Goal: Task Accomplishment & Management: Use online tool/utility

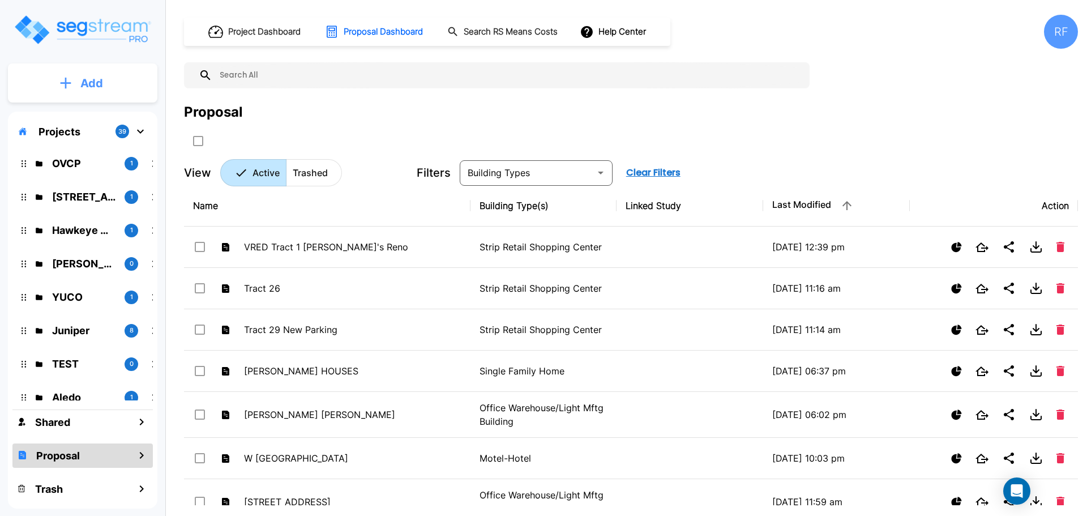
click at [83, 84] on p "Add" at bounding box center [91, 83] width 23 height 17
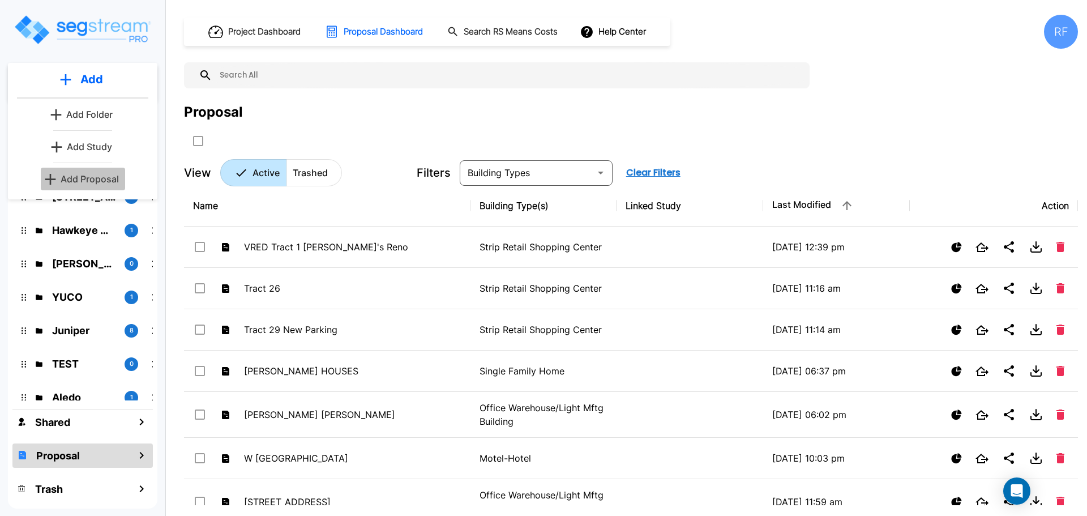
click at [112, 177] on p "Add Proposal" at bounding box center [90, 179] width 58 height 14
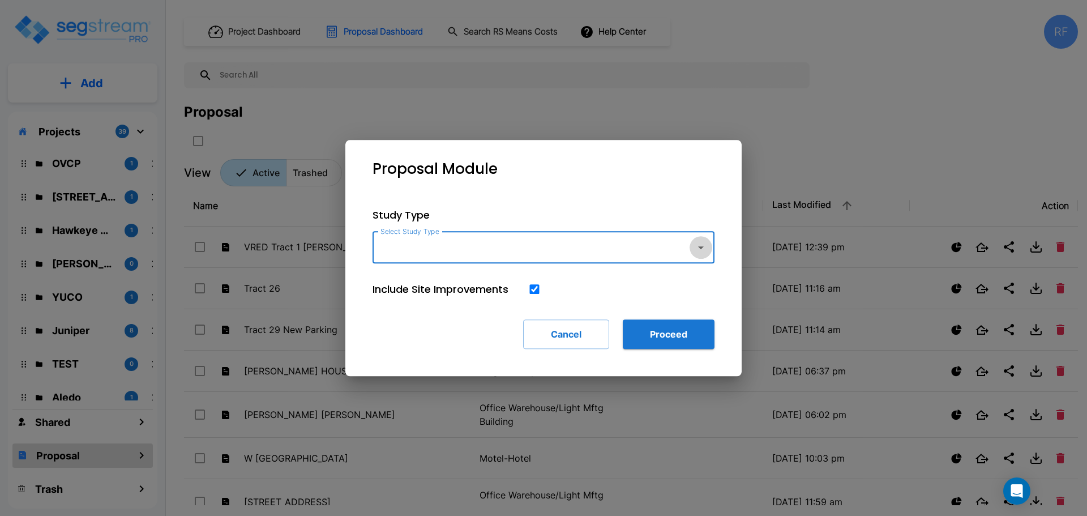
click at [699, 242] on icon "button" at bounding box center [701, 248] width 14 height 14
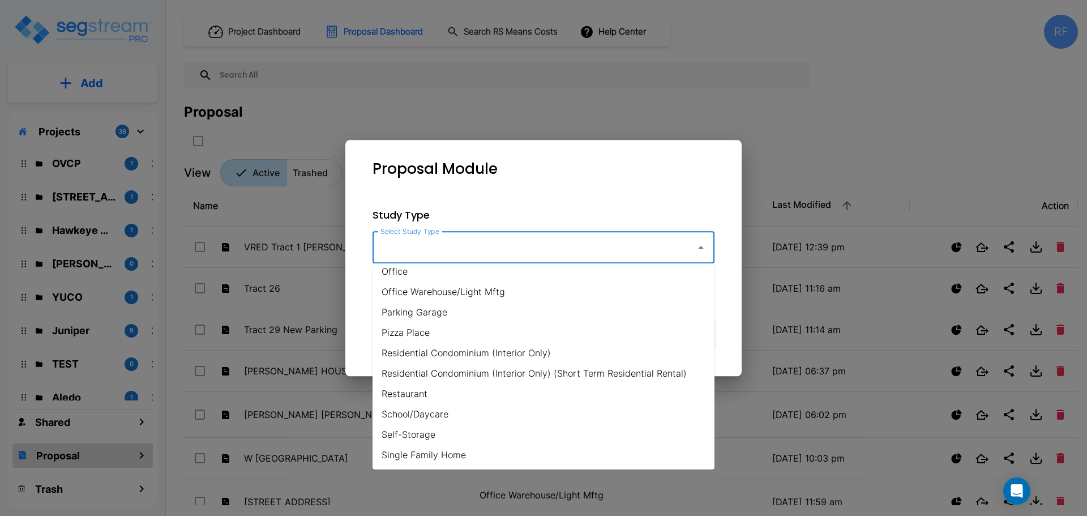
scroll to position [623, 0]
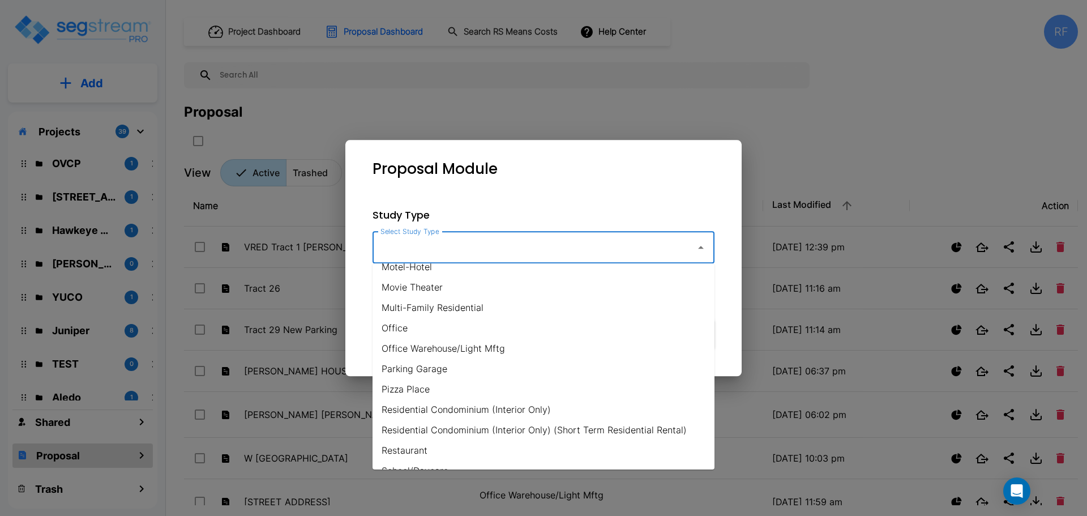
click at [513, 306] on li "Multi-Family Residential" at bounding box center [544, 307] width 342 height 20
type input "Multi-Family Residential"
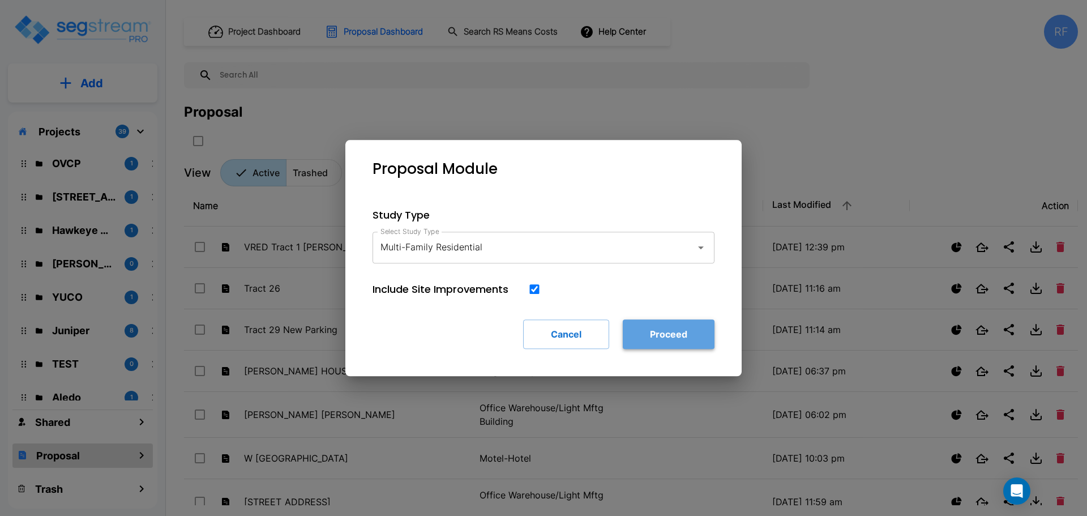
click at [689, 335] on button "Proceed" at bounding box center [669, 333] width 92 height 29
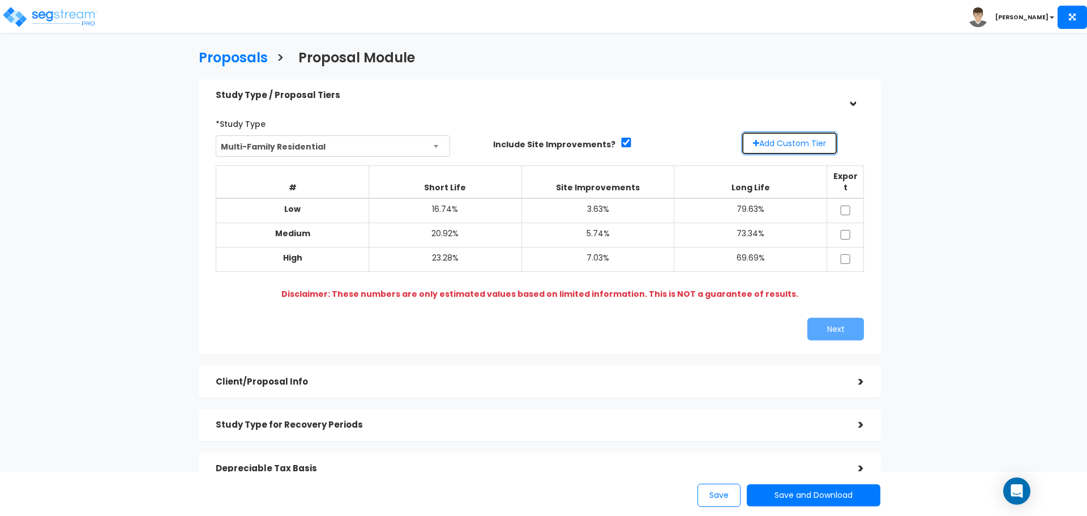
click at [780, 136] on button "Add Custom Tier" at bounding box center [789, 143] width 97 height 24
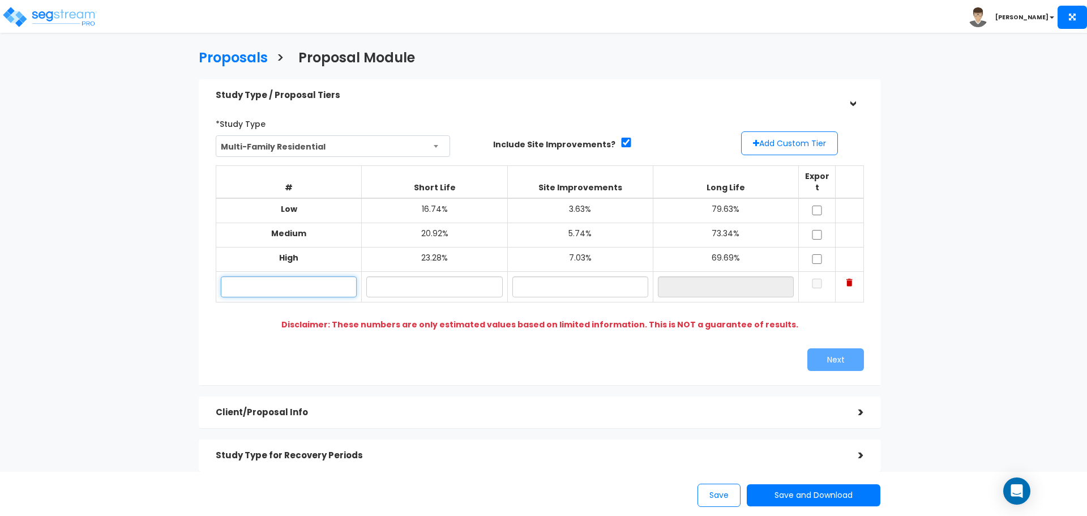
click at [323, 276] on input "text" at bounding box center [289, 286] width 136 height 21
type input "Lo"
click at [413, 279] on input "text" at bounding box center [434, 286] width 136 height 21
type input "16.00%"
click at [603, 278] on input "text" at bounding box center [581, 286] width 136 height 21
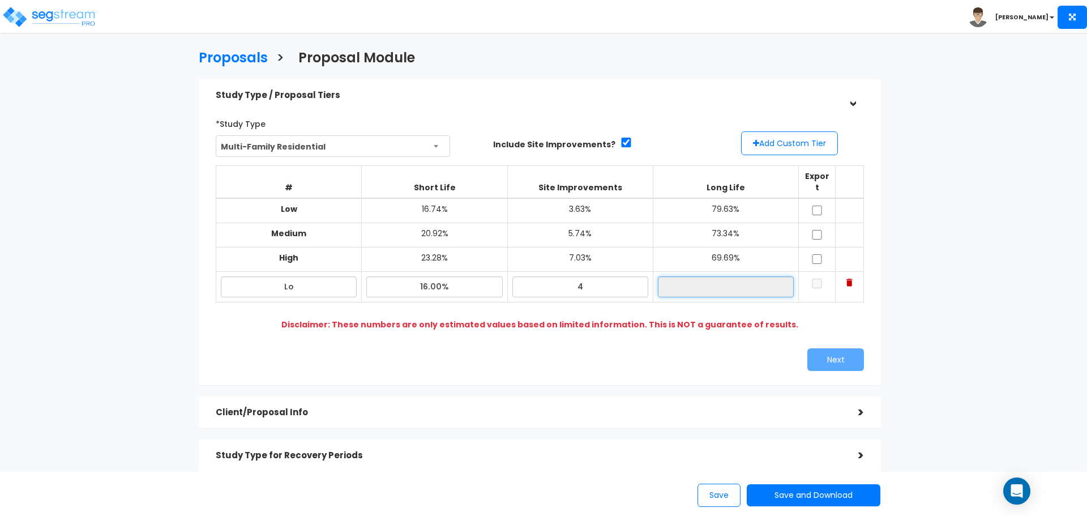
type input "4.00%"
type input "80.00%"
click at [669, 278] on input "80.00%" at bounding box center [726, 286] width 136 height 21
click at [813, 279] on input "checkbox" at bounding box center [817, 284] width 11 height 10
checkbox input "true"
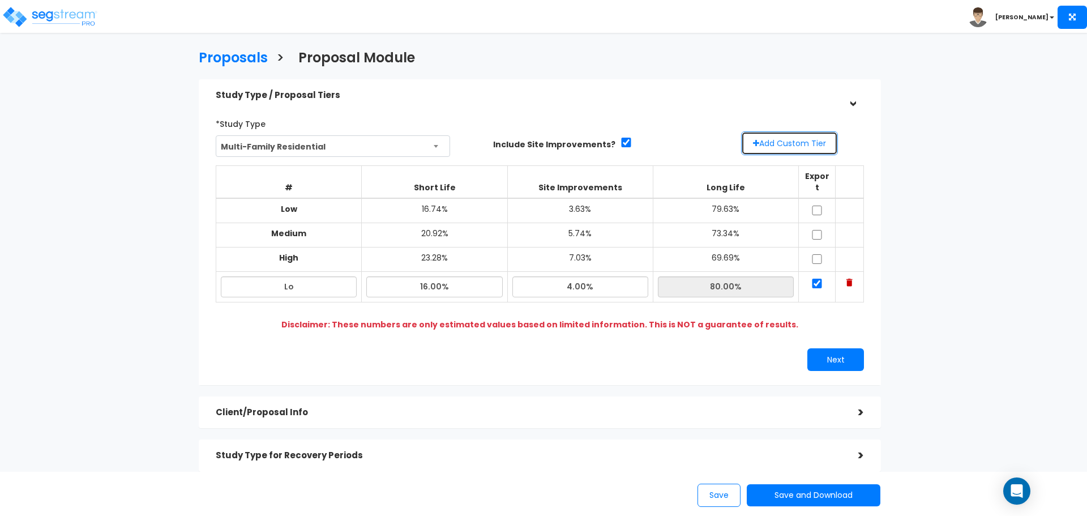
click at [796, 147] on button "Add Custom Tier" at bounding box center [789, 143] width 97 height 24
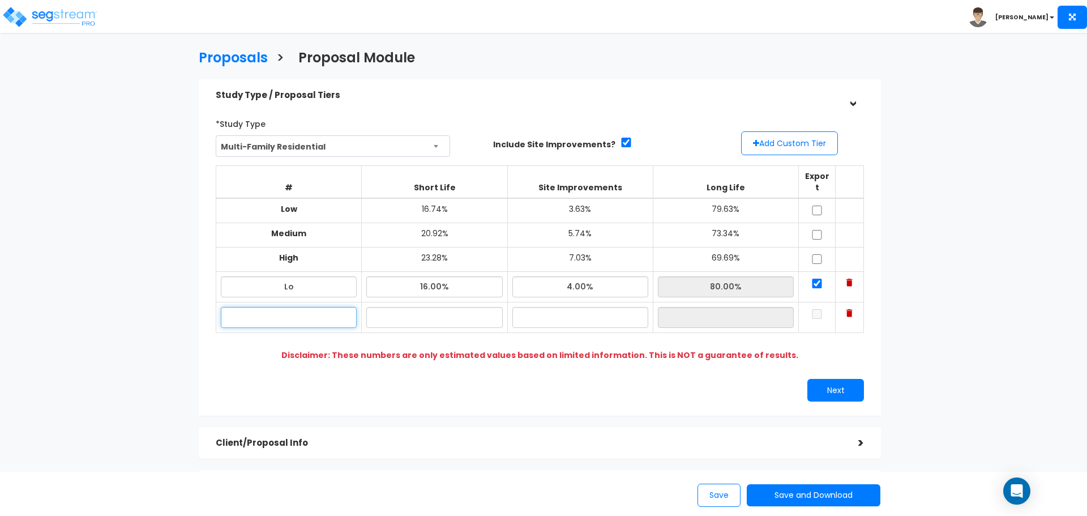
click at [316, 307] on input "text" at bounding box center [289, 317] width 136 height 21
type input "Hi"
type input "24.00%"
click at [546, 307] on input "text" at bounding box center [581, 317] width 136 height 21
type input "8.00%"
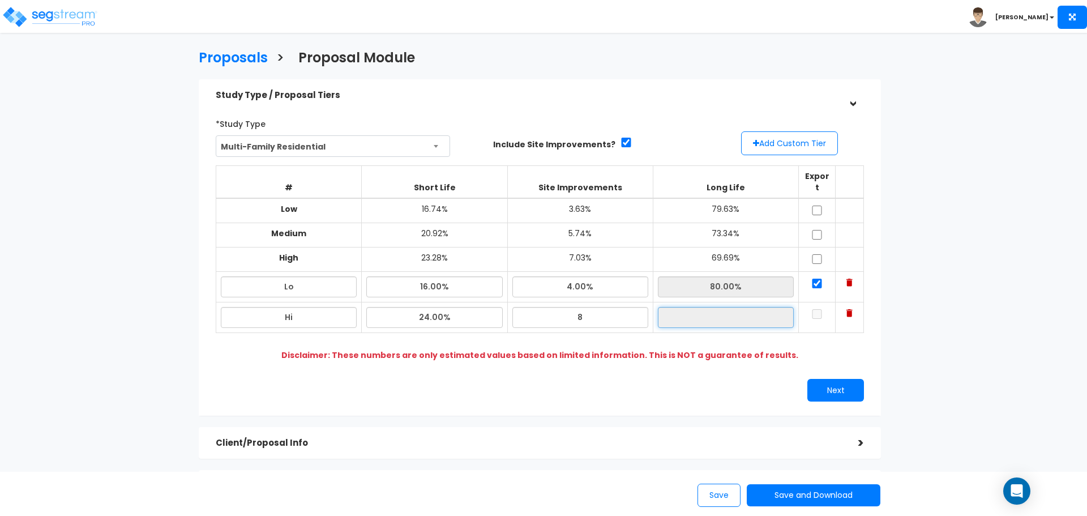
type input "68.00%"
click at [739, 307] on input "68.00%" at bounding box center [726, 317] width 136 height 21
click at [816, 309] on input "checkbox" at bounding box center [817, 314] width 11 height 10
checkbox input "true"
click at [840, 379] on button "Next" at bounding box center [836, 390] width 57 height 23
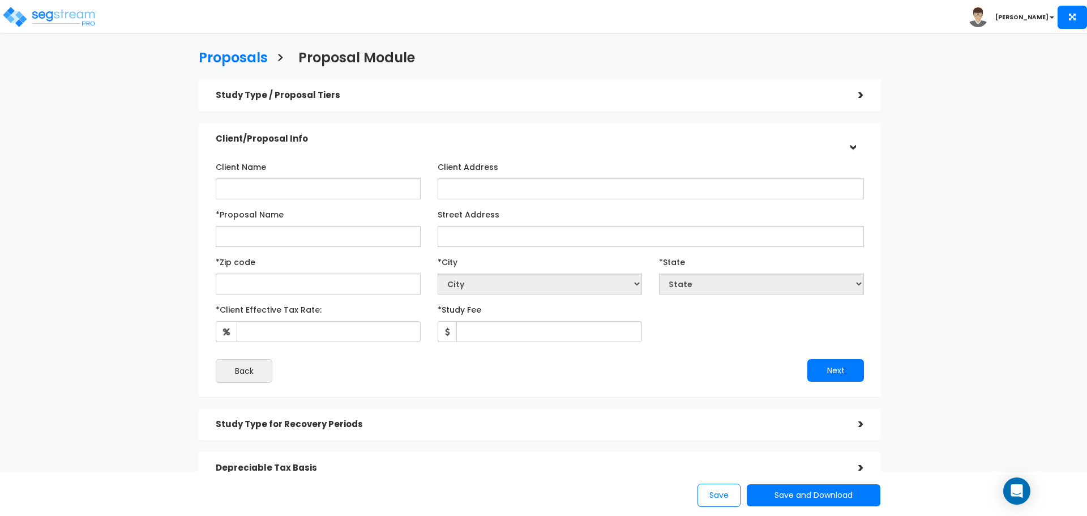
click at [272, 177] on div "Client Name" at bounding box center [318, 178] width 205 height 42
click at [270, 194] on input "Client Name" at bounding box center [318, 188] width 205 height 21
click at [253, 191] on input "Client Name" at bounding box center [318, 188] width 205 height 21
type input "[PERSON_NAME] Companies"
click at [267, 232] on input "*Proposal Name" at bounding box center [318, 236] width 205 height 21
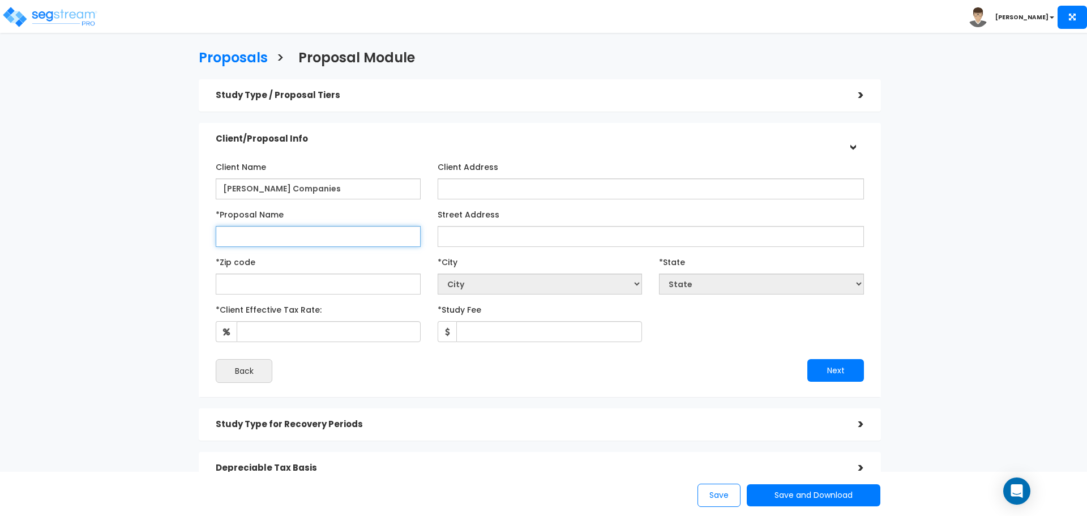
click at [257, 237] on input "*Proposal Name" at bounding box center [318, 236] width 205 height 21
type input "[PERSON_NAME]-[GEOGRAPHIC_DATA]"
click at [501, 236] on input "Street Address" at bounding box center [651, 236] width 426 height 21
type input "[STREET_ADDRESS]"
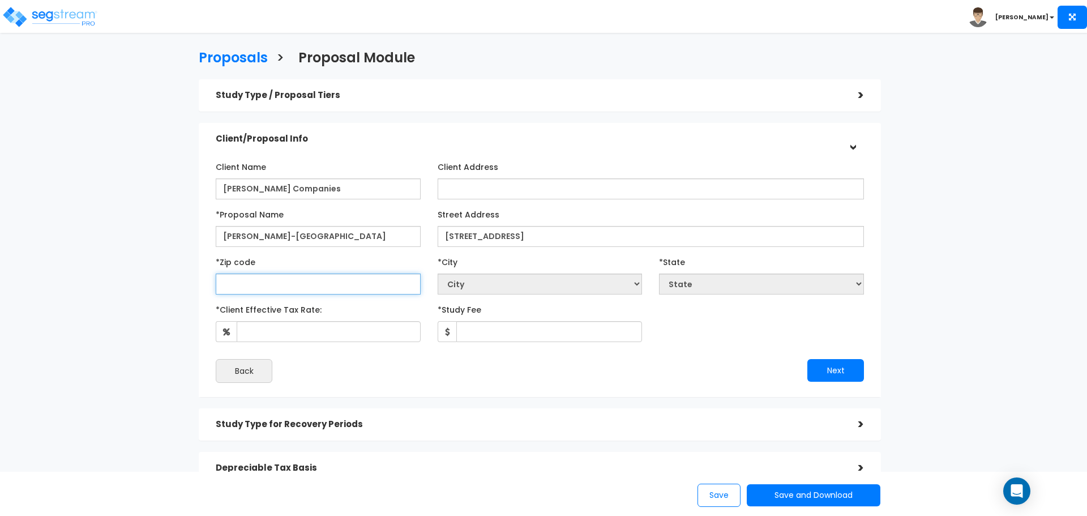
click at [355, 284] on input "text" at bounding box center [318, 284] width 205 height 21
type input "06"
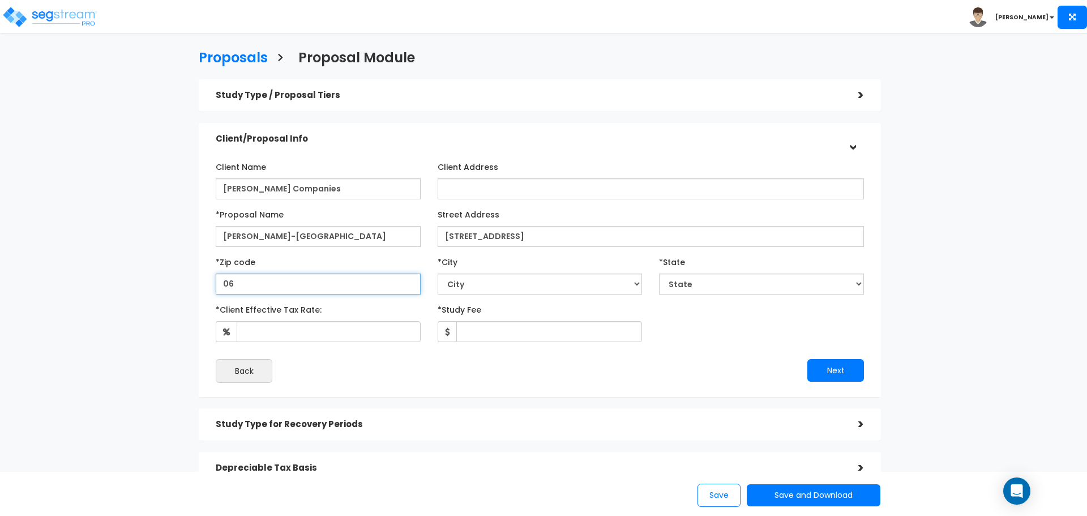
select select "CT"
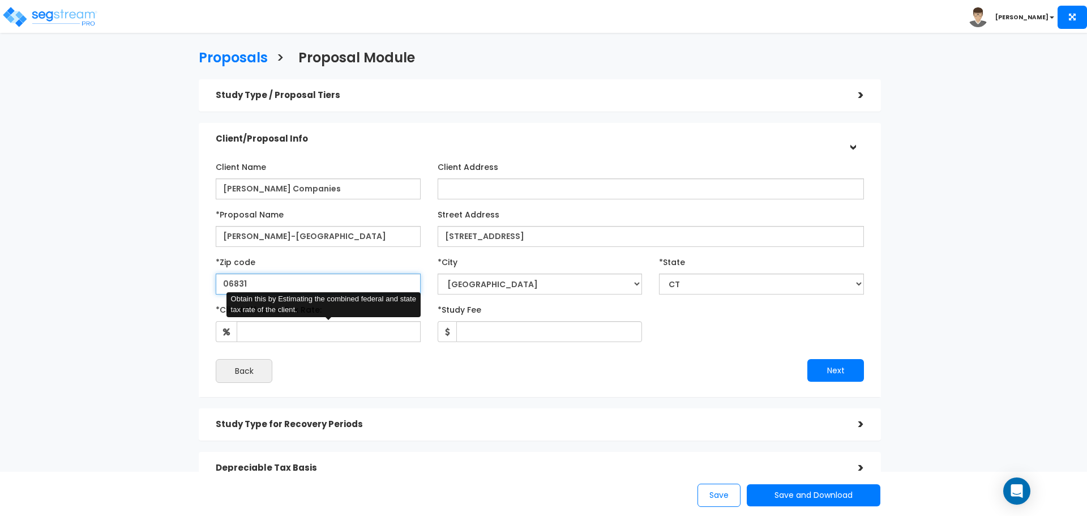
type input "06831"
click at [298, 335] on input "*Client Effective Tax Rate:" at bounding box center [329, 331] width 184 height 21
type input "37"
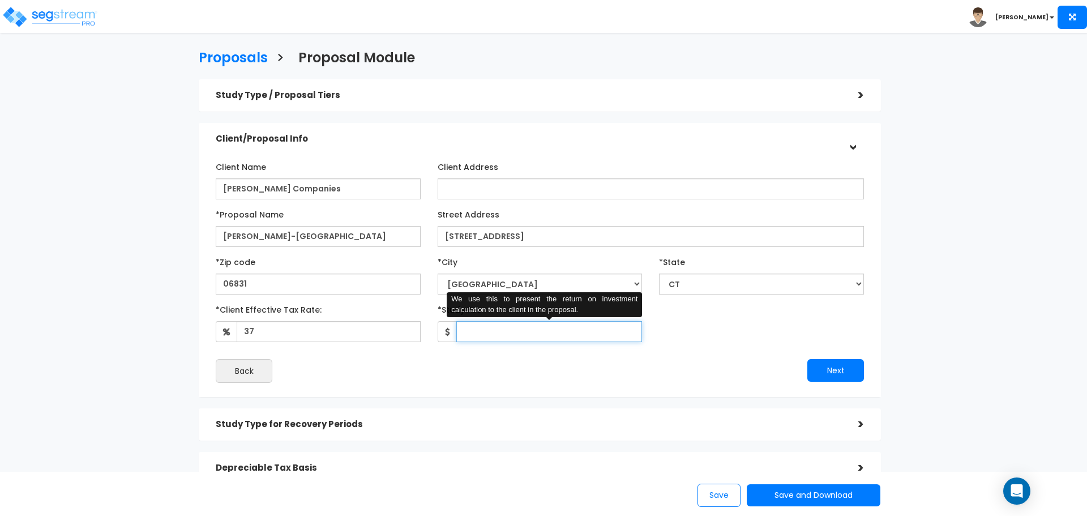
click at [495, 329] on input "*Study Fee" at bounding box center [549, 331] width 186 height 21
type input "0.01"
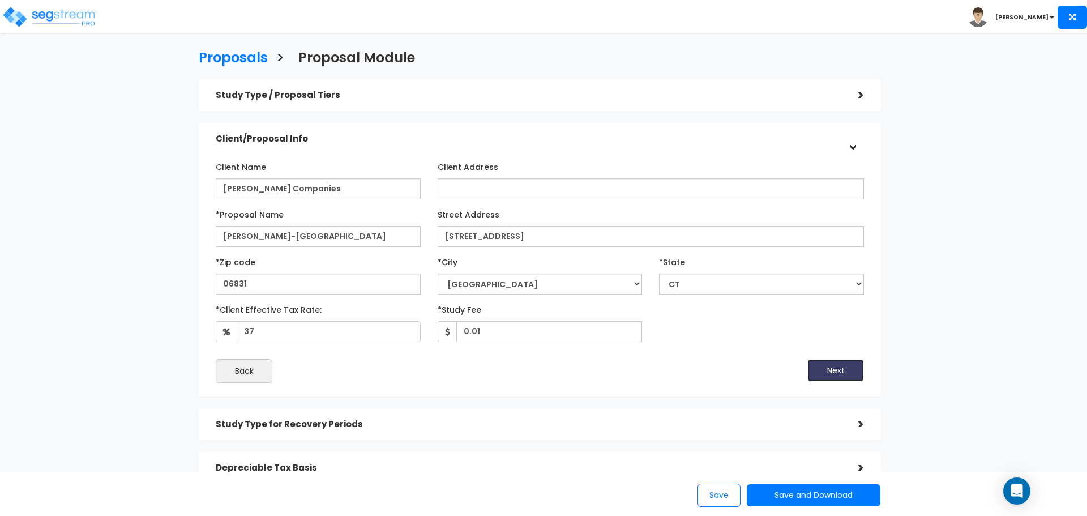
click at [831, 374] on button "Next" at bounding box center [836, 370] width 57 height 23
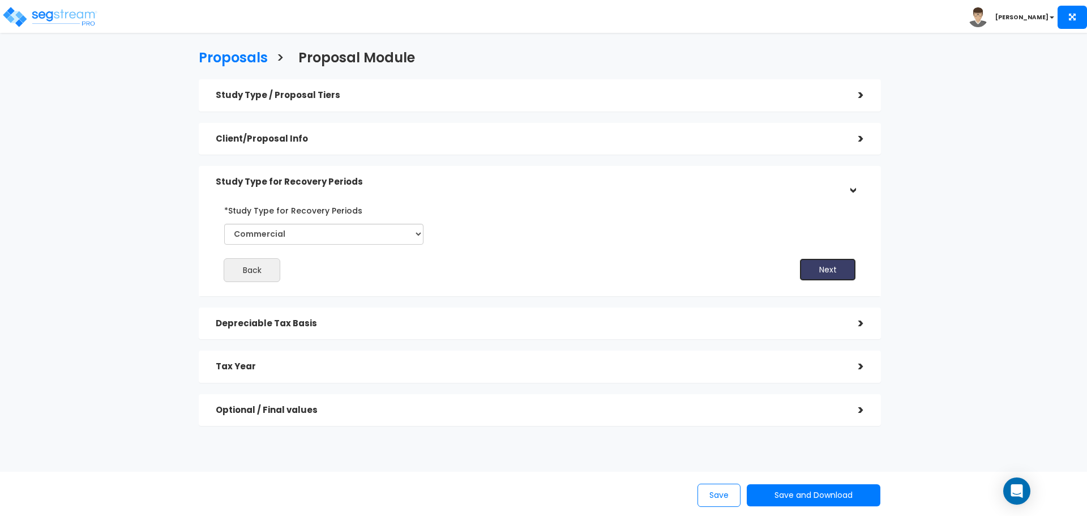
click at [824, 280] on button "Next" at bounding box center [828, 269] width 57 height 23
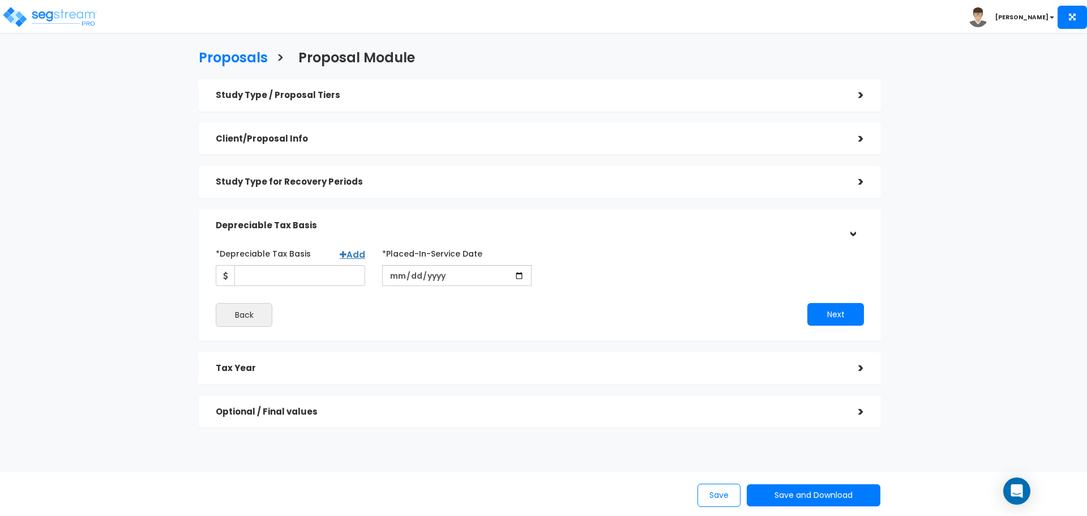
click at [523, 187] on div "Study Type for Recovery Periods" at bounding box center [529, 182] width 626 height 21
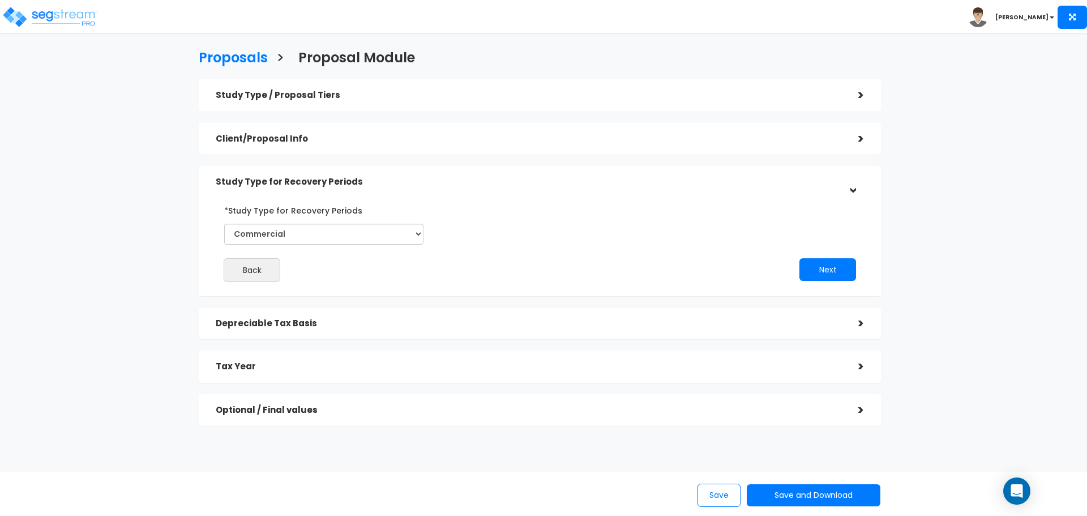
click at [333, 245] on div "*Study Type for Recovery Periods Commercial Residential" at bounding box center [324, 227] width 216 height 52
click at [335, 228] on select "Commercial Residential" at bounding box center [323, 234] width 199 height 21
select select "Residential"
click at [224, 224] on select "Commercial Residential" at bounding box center [323, 234] width 199 height 21
click at [840, 262] on button "Next" at bounding box center [828, 269] width 57 height 23
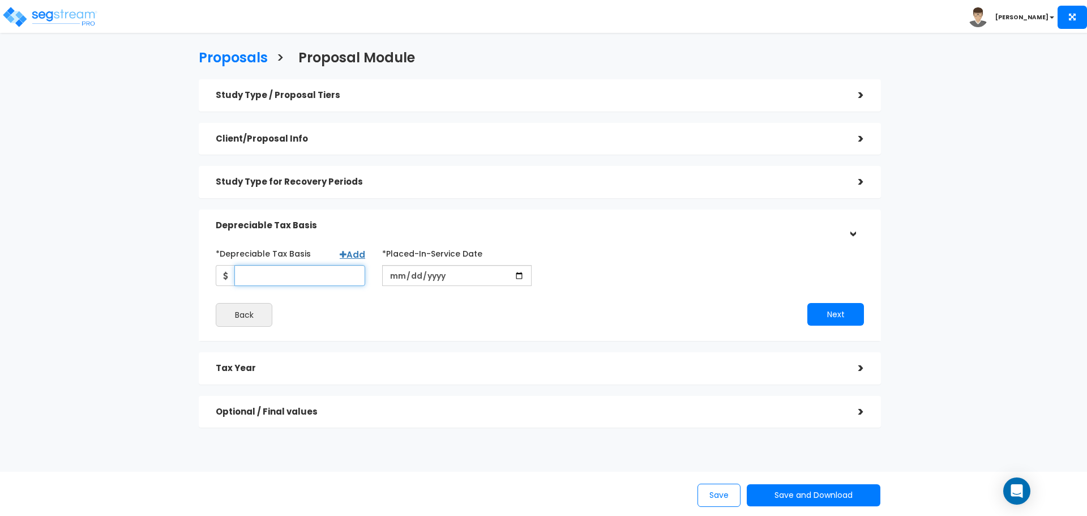
click at [291, 273] on input "*Depreciable Tax Basis" at bounding box center [299, 275] width 131 height 21
click at [815, 313] on button "Next" at bounding box center [836, 314] width 57 height 23
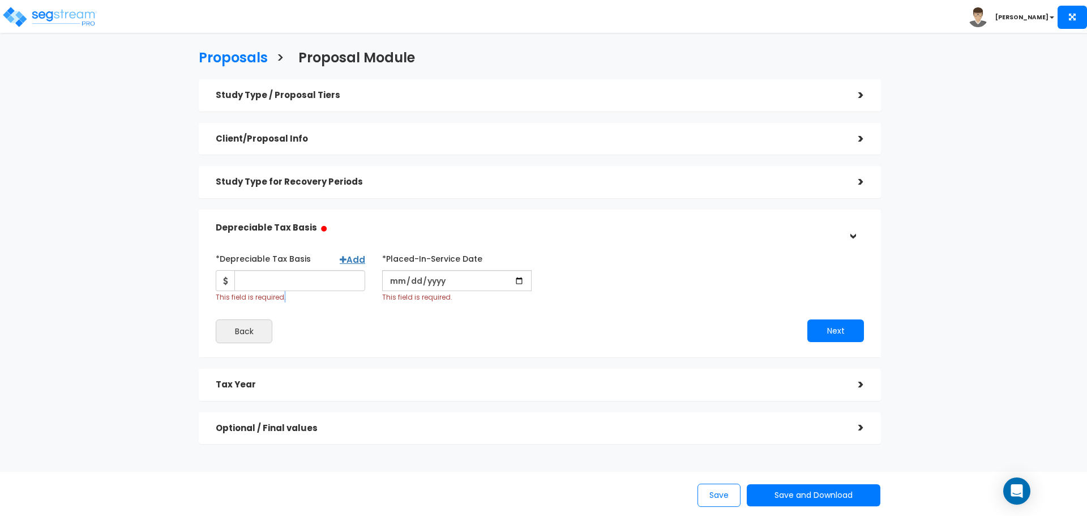
click at [283, 292] on div "This field is required." at bounding box center [291, 286] width 150 height 32
click at [292, 280] on input "*Depreciable Tax Basis" at bounding box center [299, 280] width 131 height 21
type input "97,500,000"
click at [348, 261] on link "Add" at bounding box center [352, 260] width 25 height 12
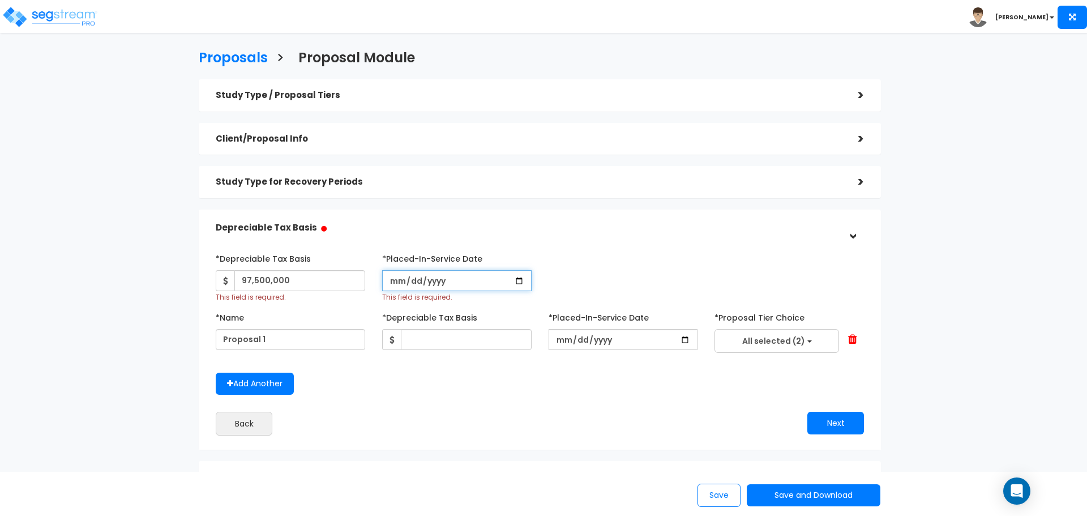
click at [399, 275] on input "date" at bounding box center [457, 280] width 150 height 21
type input "[DATE]"
click at [559, 282] on input "*Purchase/Contract Date" at bounding box center [624, 280] width 150 height 21
type input "[DATE]"
click at [301, 343] on input "Proposal 1" at bounding box center [291, 339] width 150 height 21
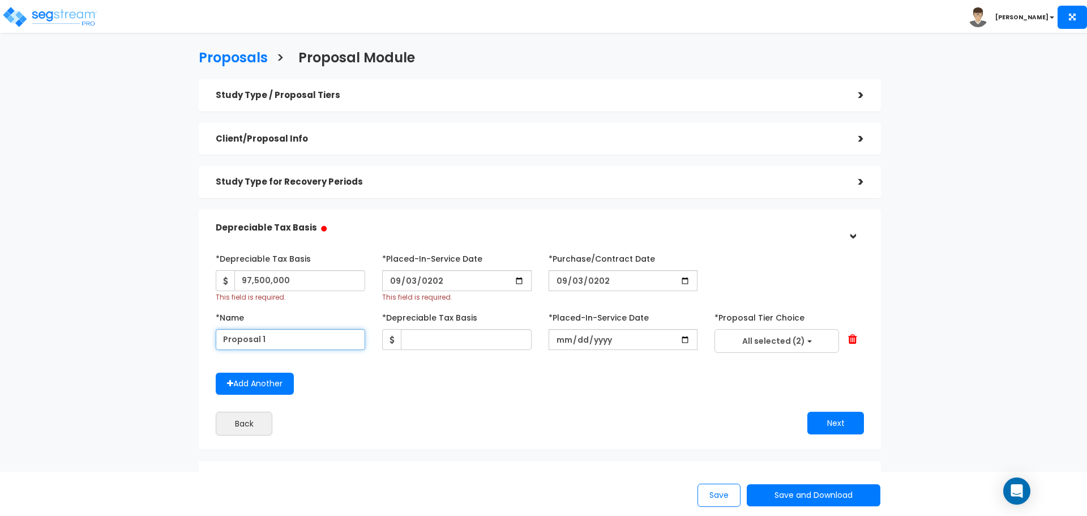
click at [294, 339] on input "Proposal 1" at bounding box center [291, 339] width 150 height 21
type input "Improvements"
click at [443, 339] on input "text" at bounding box center [466, 339] width 131 height 21
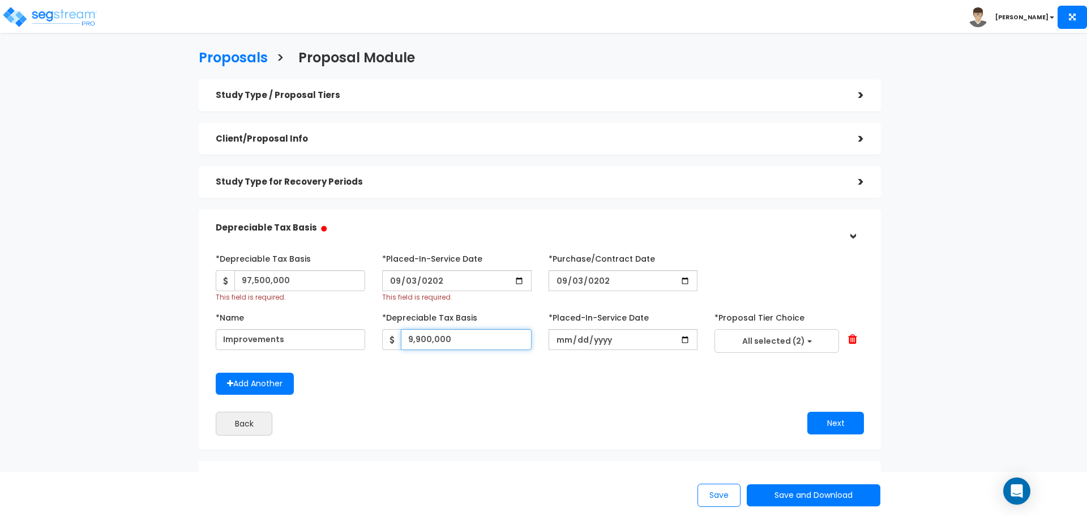
type input "9,900,000"
click at [566, 338] on input "date" at bounding box center [624, 339] width 150 height 21
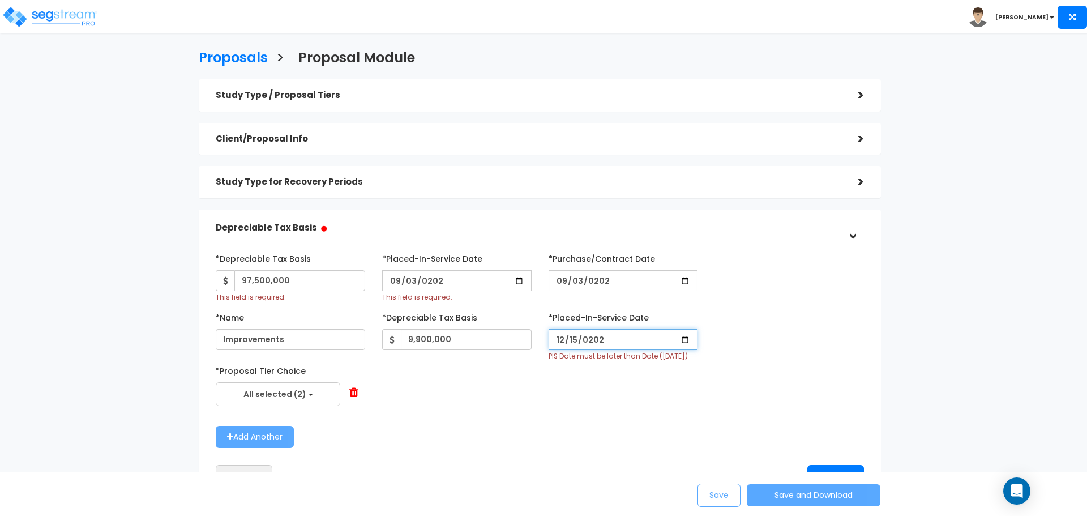
type input "[DATE]"
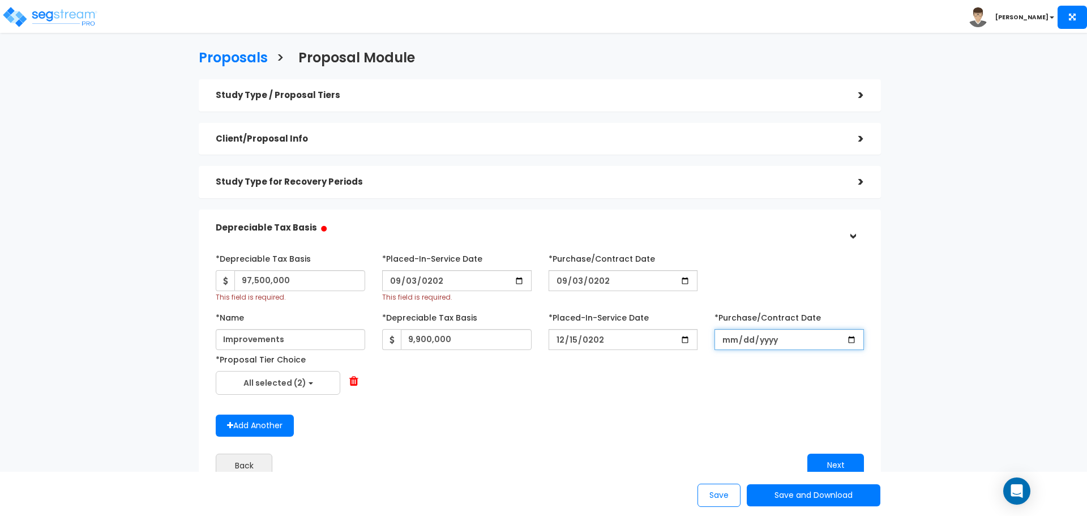
click at [733, 340] on input "date" at bounding box center [790, 339] width 150 height 21
type input "[DATE]"
click at [271, 380] on span "All selected (2)" at bounding box center [275, 382] width 63 height 11
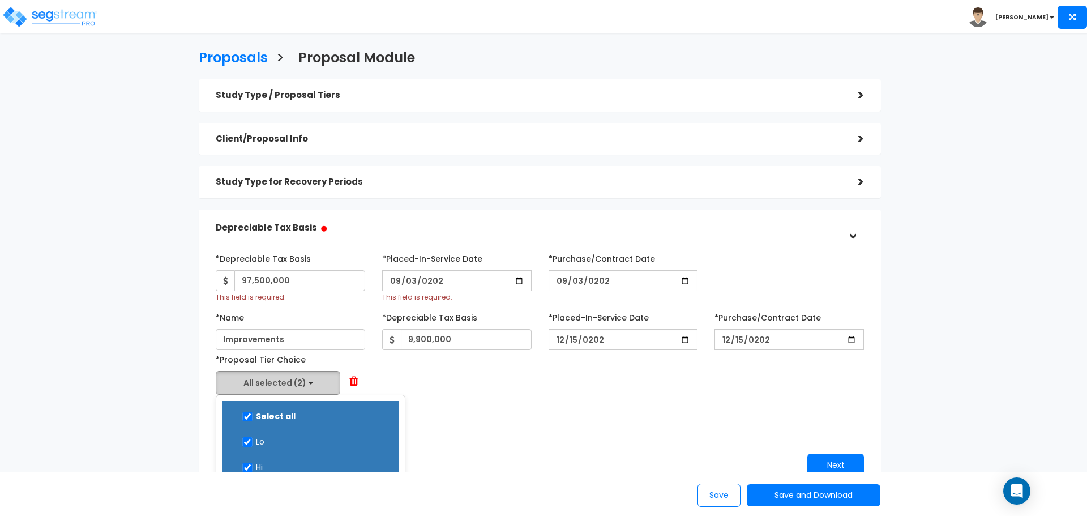
scroll to position [57, 0]
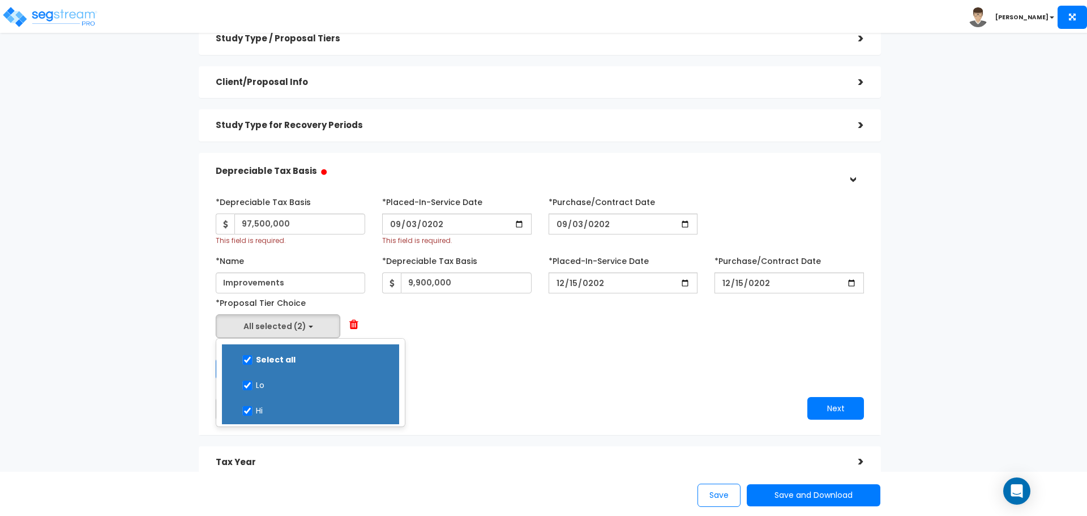
click at [272, 357] on label "Select all" at bounding box center [310, 358] width 155 height 26
click at [253, 357] on input "Select all" at bounding box center [247, 360] width 11 height 10
checkbox input "false"
select select
checkbox input "false"
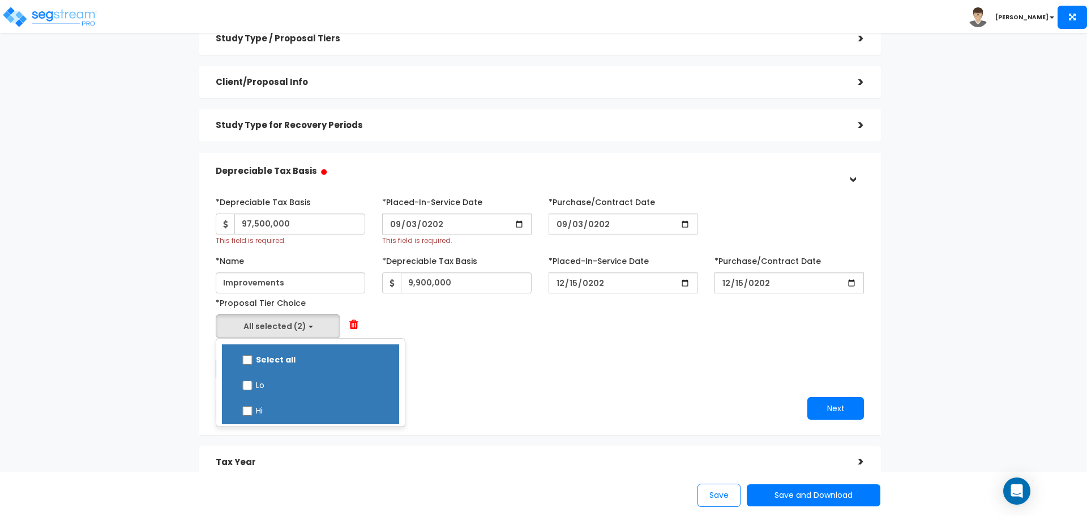
checkbox input "false"
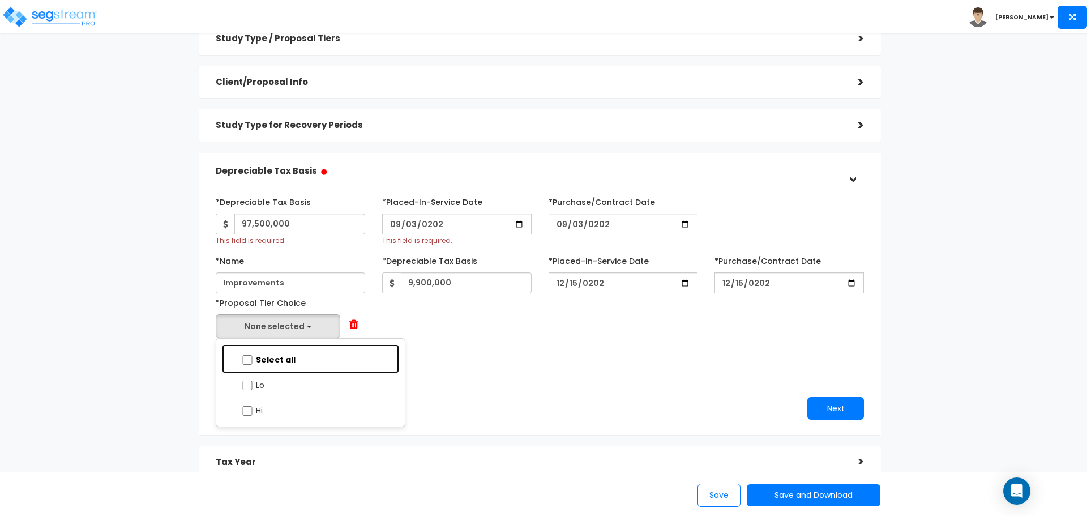
click at [272, 357] on label "Select all" at bounding box center [310, 358] width 155 height 26
click at [253, 357] on input "Select all" at bounding box center [247, 360] width 11 height 10
checkbox input "true"
select select "Lo"
checkbox input "true"
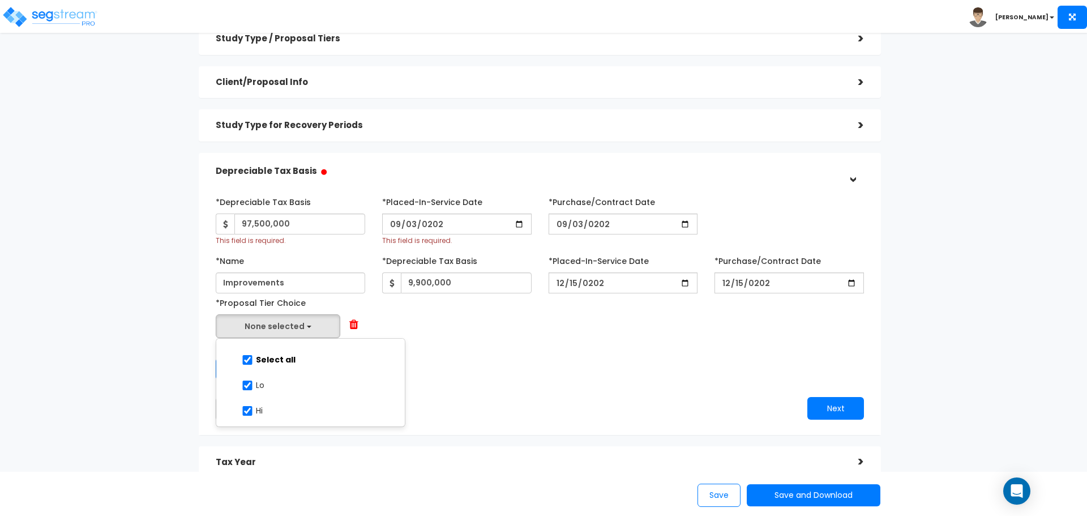
checkbox input "true"
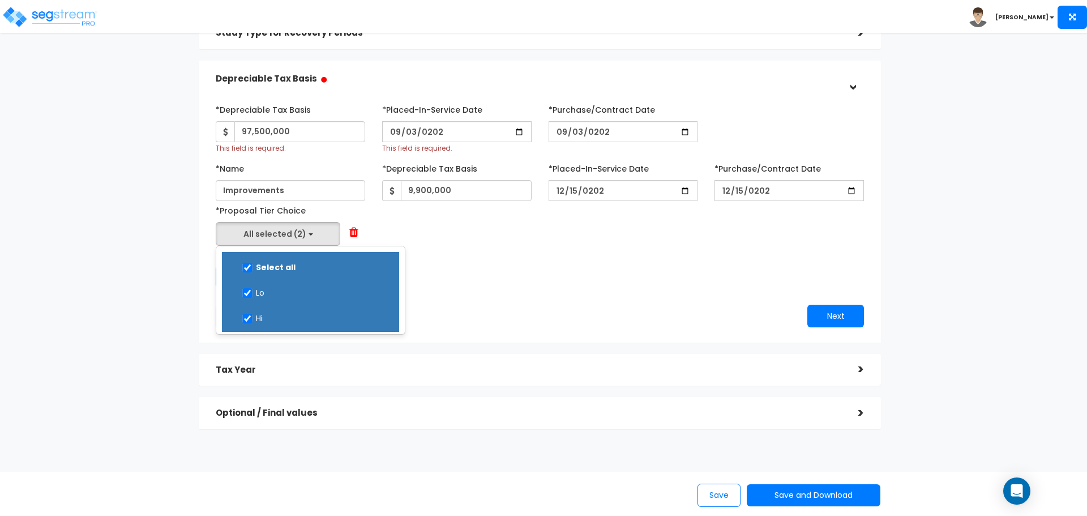
scroll to position [176, 0]
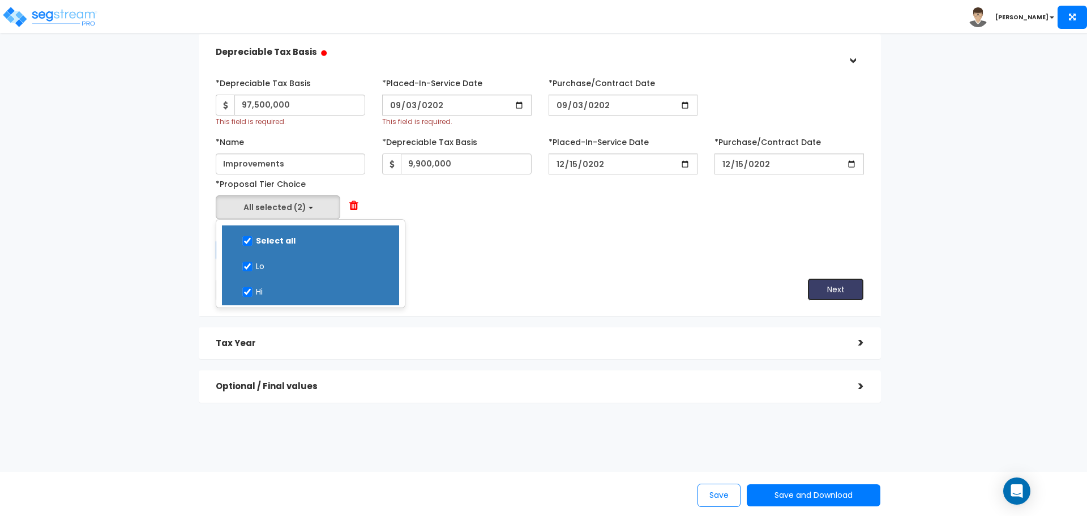
click at [827, 291] on button "Next" at bounding box center [836, 289] width 57 height 23
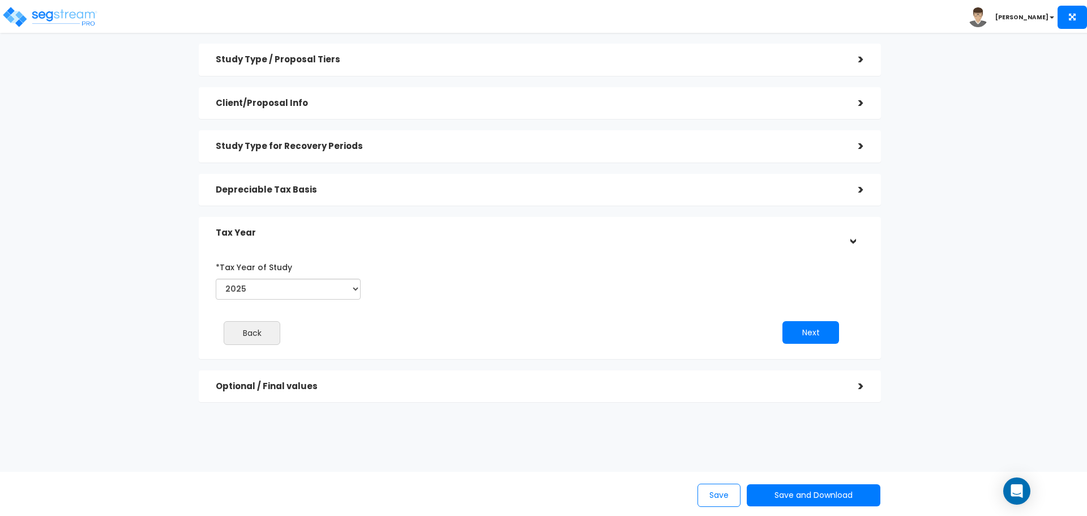
scroll to position [36, 0]
click at [782, 336] on div "Next" at bounding box center [694, 332] width 324 height 23
click at [798, 332] on button "Next" at bounding box center [811, 332] width 57 height 23
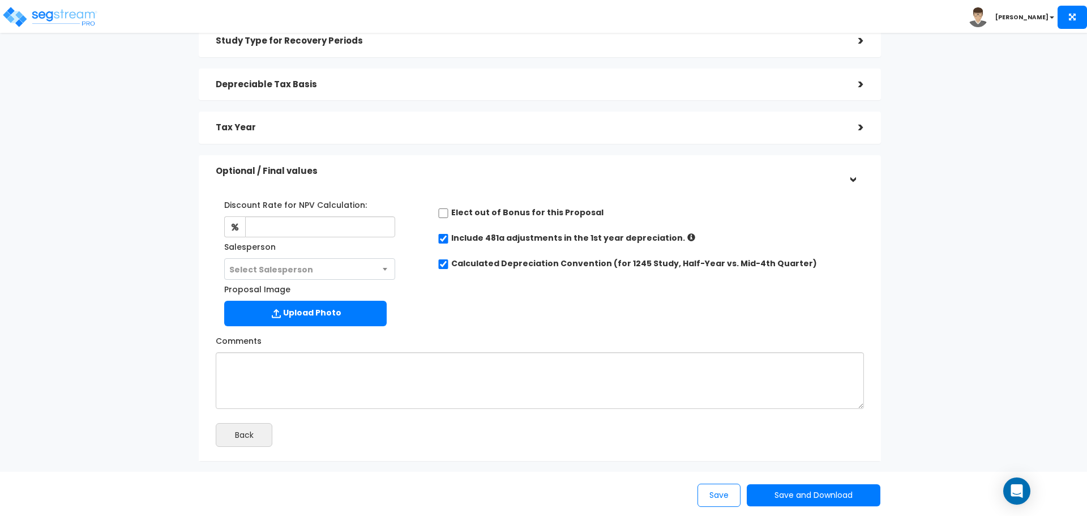
scroll to position [149, 0]
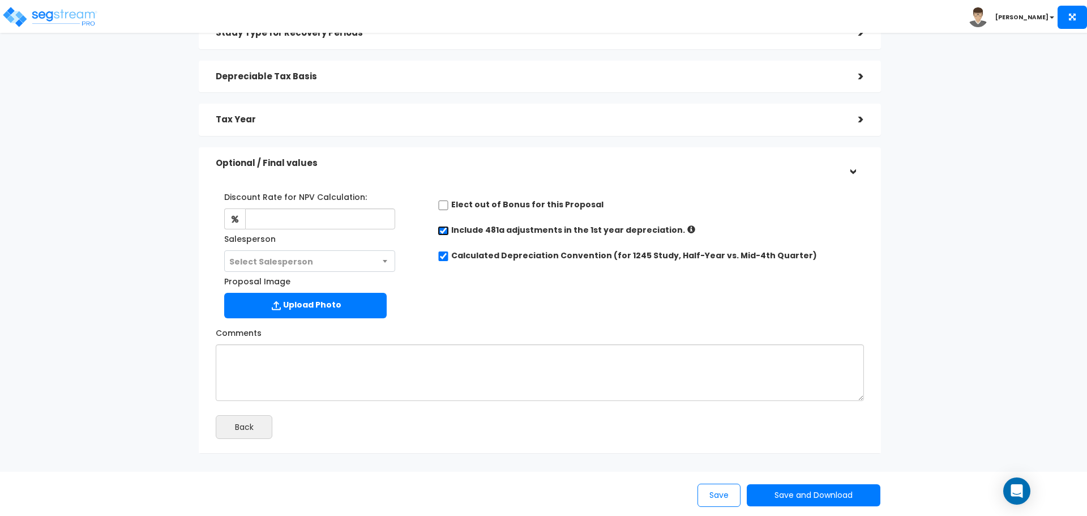
click at [445, 229] on input "checkbox" at bounding box center [443, 231] width 11 height 10
checkbox input "false"
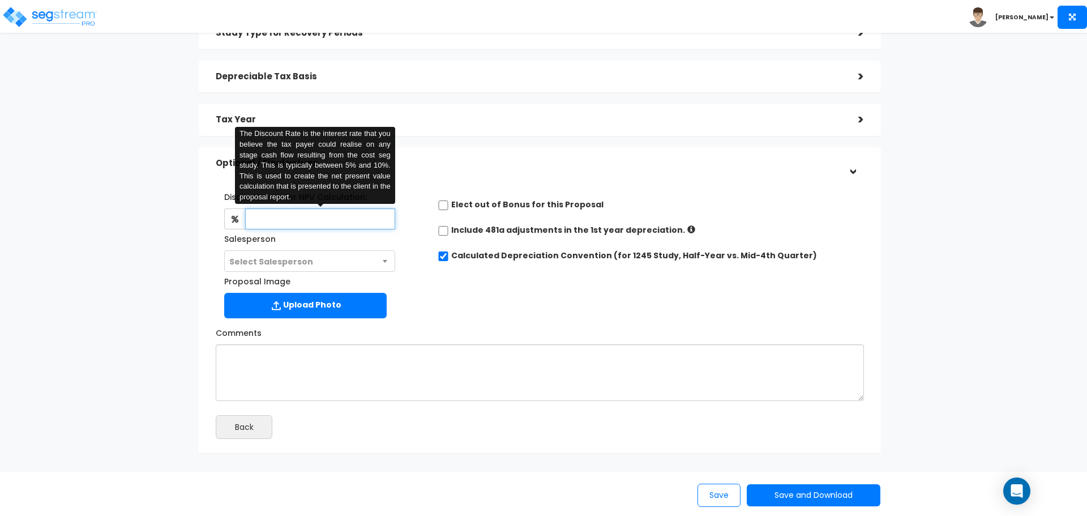
click at [320, 223] on input "text" at bounding box center [320, 218] width 150 height 21
type input "6"
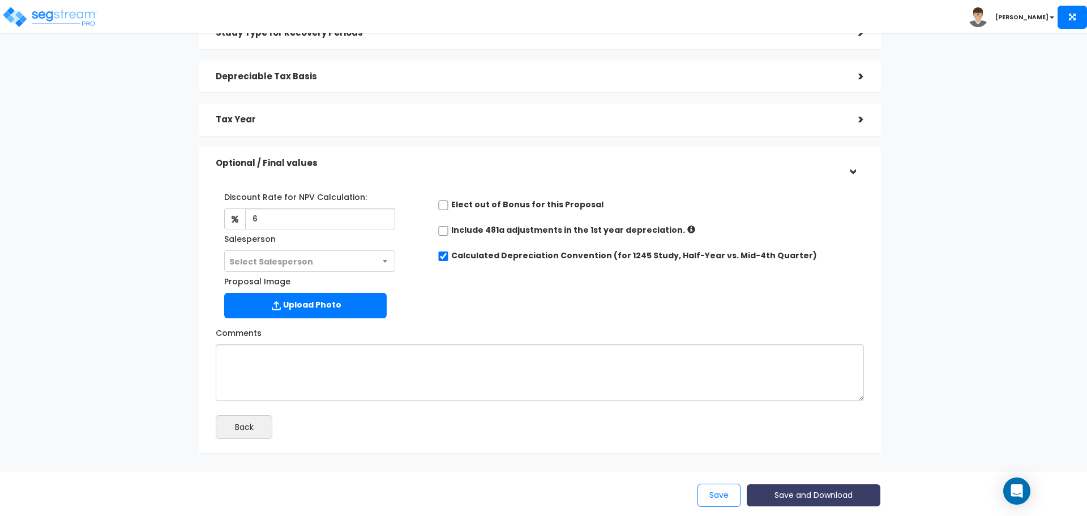
click at [799, 500] on button "Save and Download" at bounding box center [814, 495] width 134 height 22
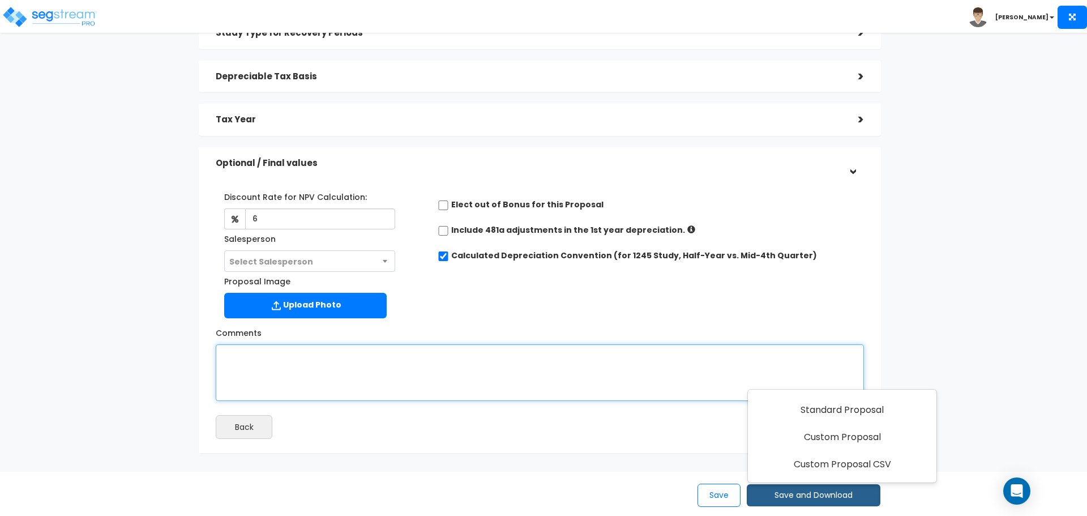
click at [489, 385] on textarea "Comments" at bounding box center [540, 372] width 648 height 57
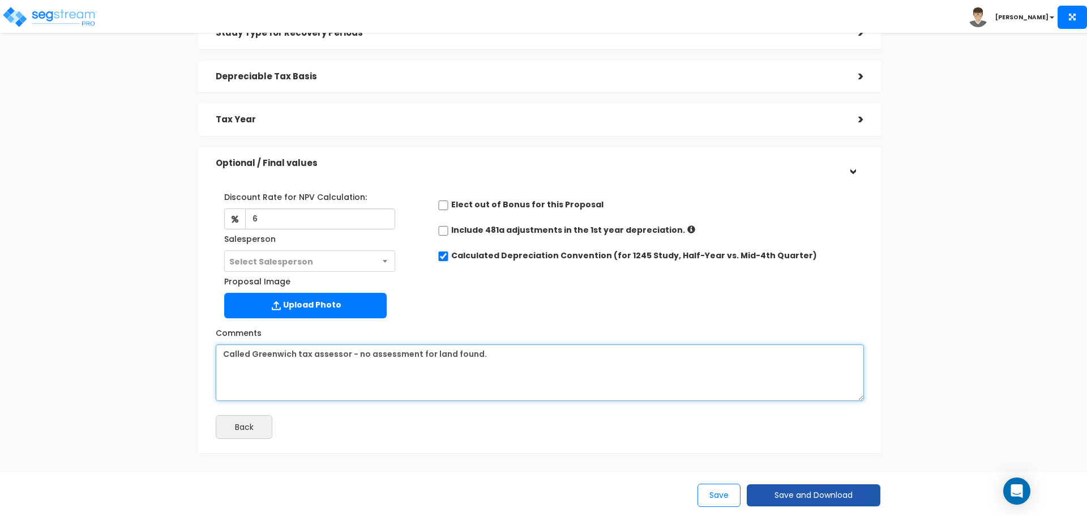
type textarea "Called Greenwich tax assessor - no assessment for land found."
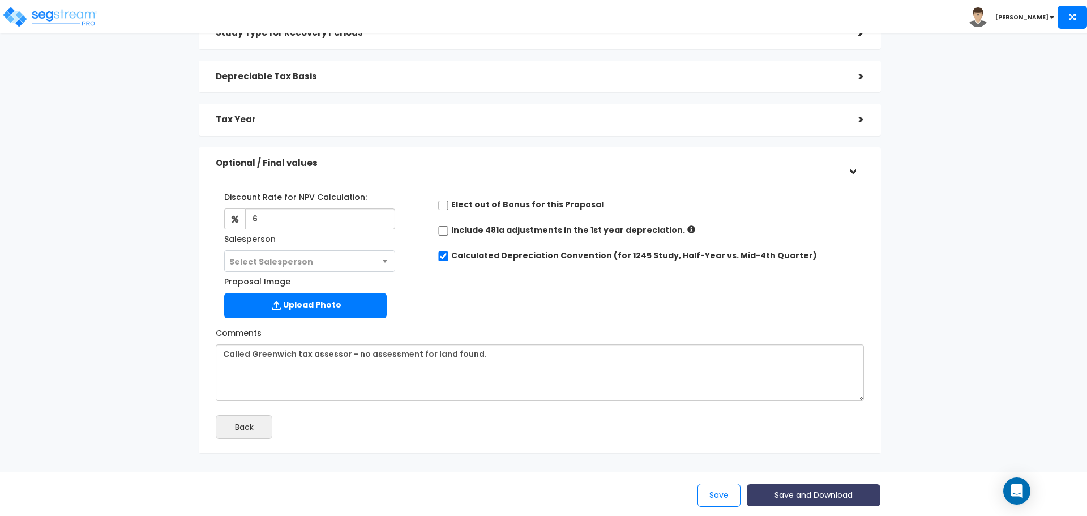
click at [856, 494] on button "Save and Download" at bounding box center [814, 495] width 134 height 22
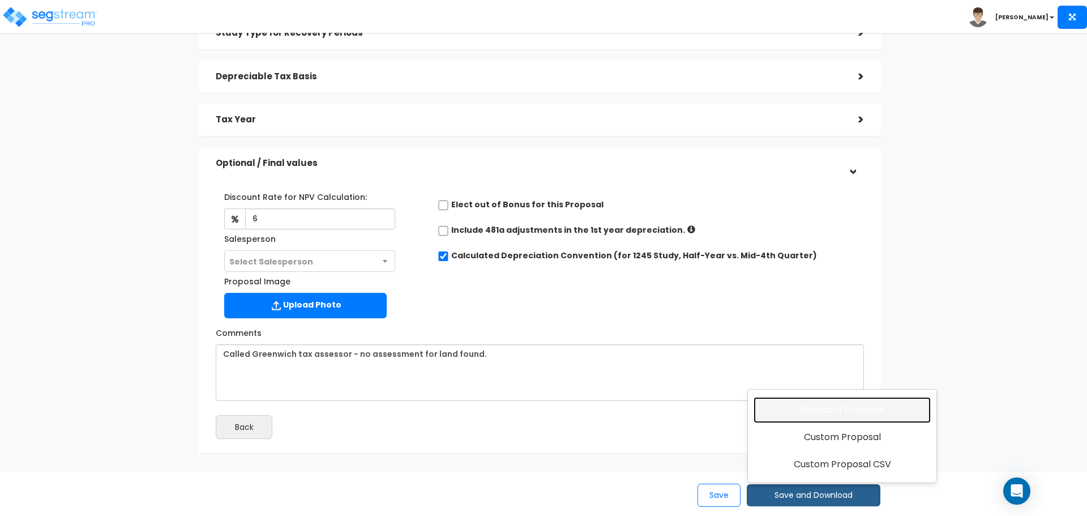
click at [861, 407] on link "Standard Proposal" at bounding box center [842, 410] width 177 height 26
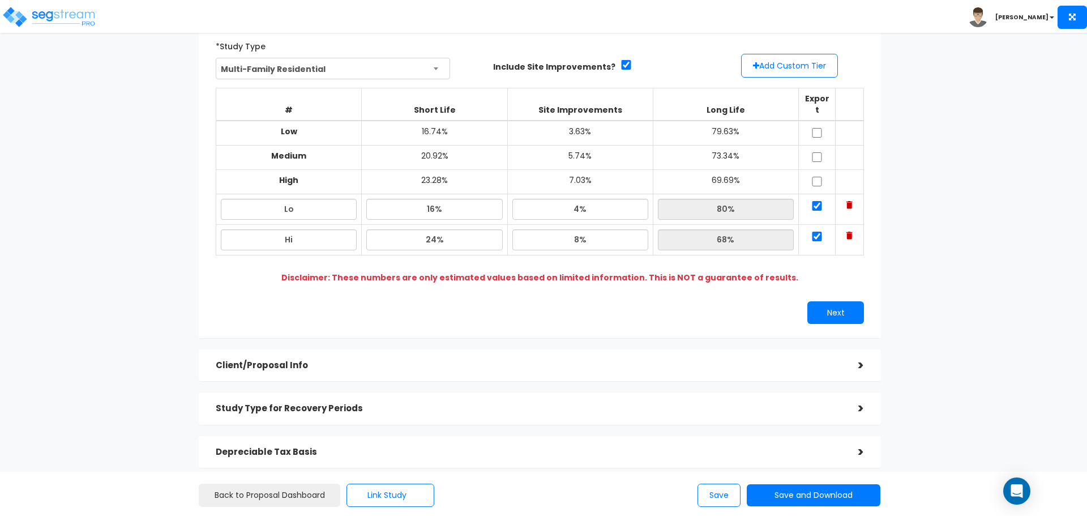
scroll to position [219, 0]
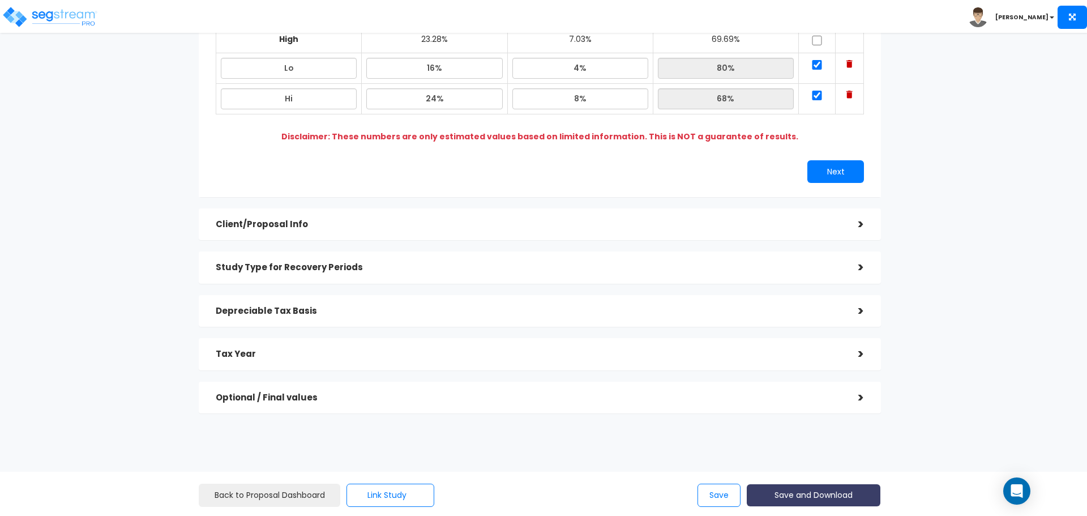
click at [791, 495] on button "Save and Download" at bounding box center [814, 495] width 134 height 22
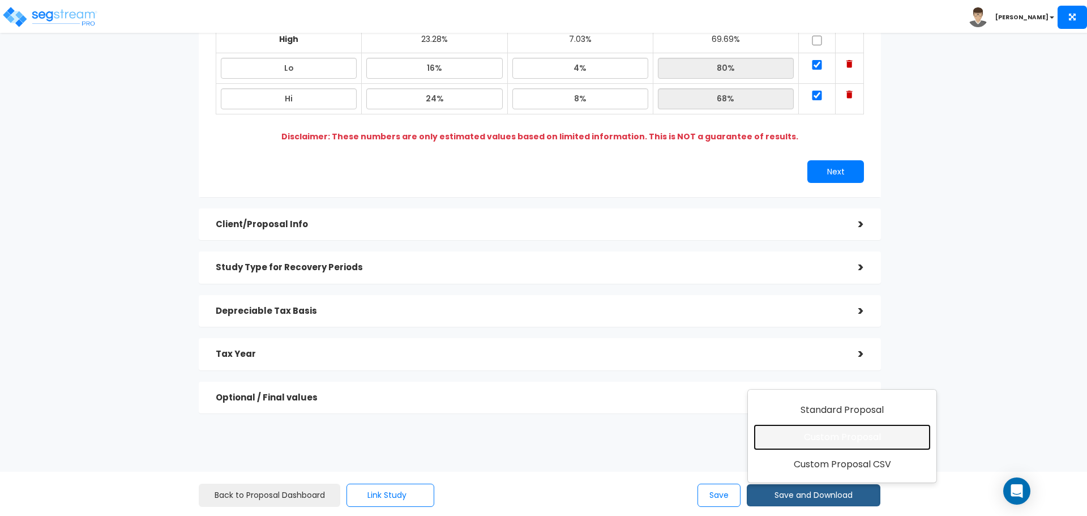
click at [836, 441] on link "Custom Proposal" at bounding box center [842, 437] width 177 height 26
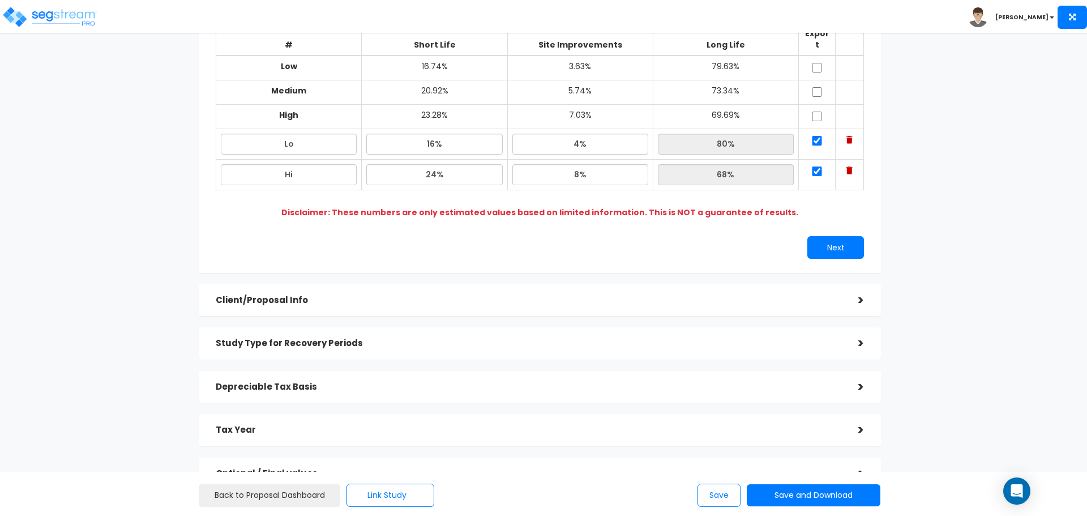
scroll to position [219, 0]
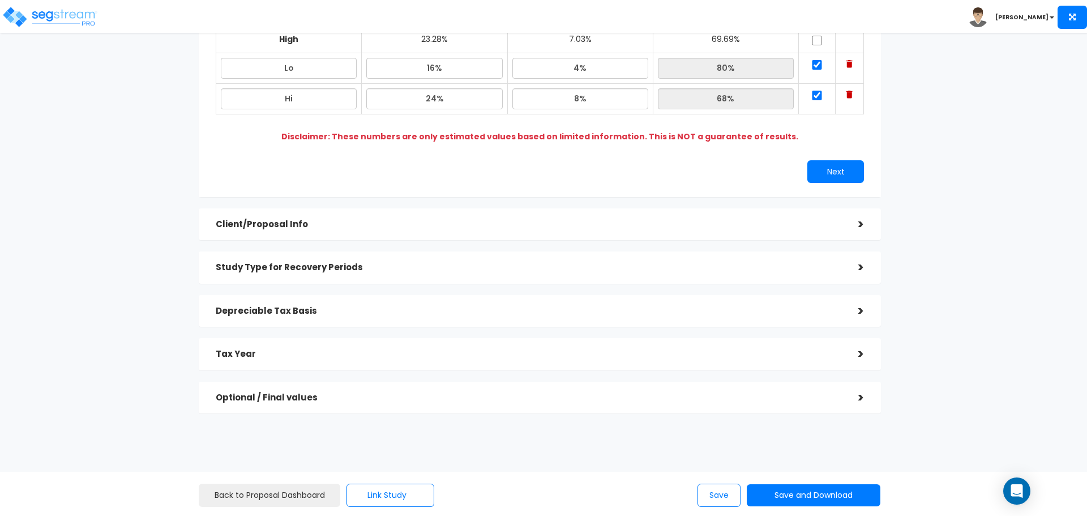
click at [723, 295] on div "Depreciable Tax Basis >" at bounding box center [540, 311] width 682 height 32
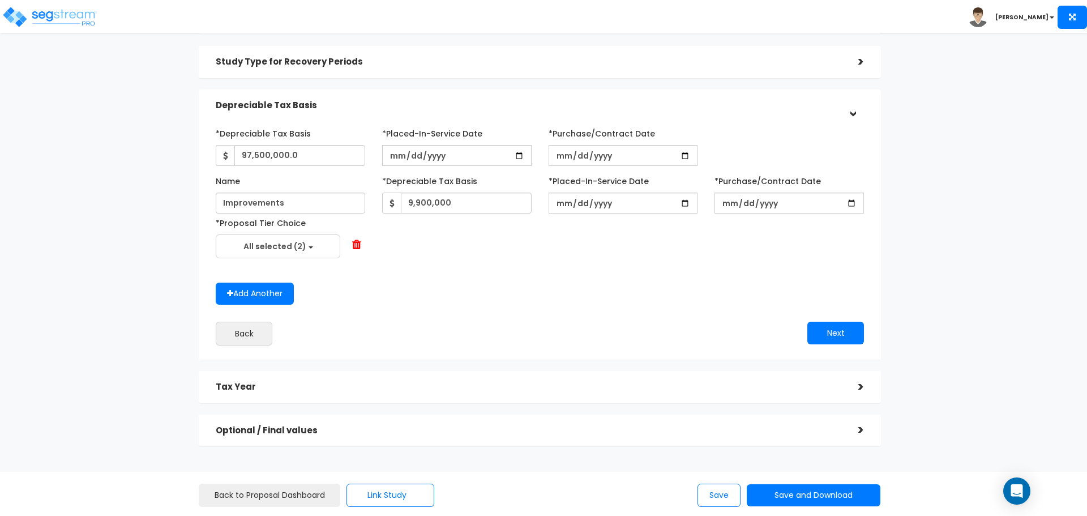
scroll to position [63, 0]
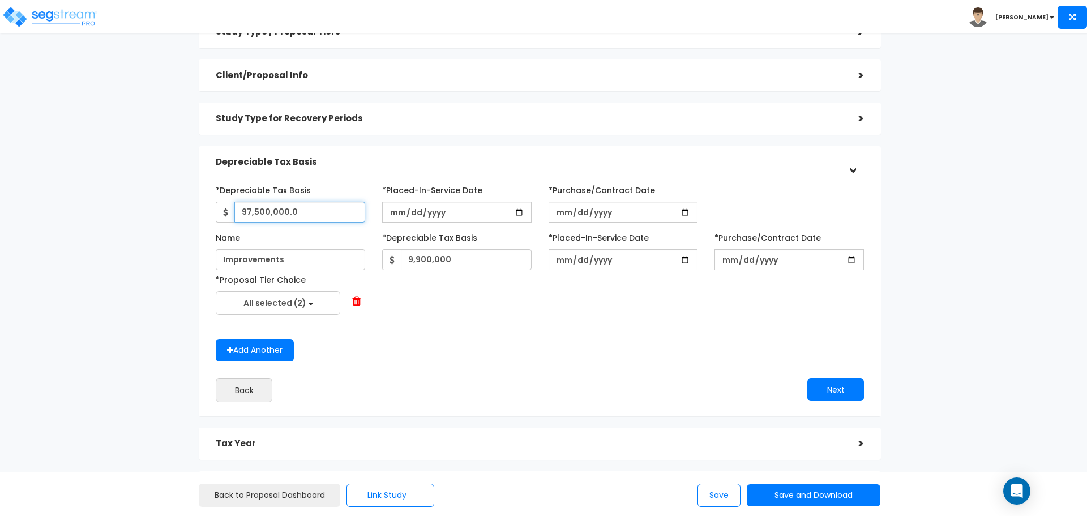
click at [321, 217] on input "97,500,000.0" at bounding box center [299, 212] width 131 height 21
click at [476, 255] on input "9,900,000" at bounding box center [466, 259] width 131 height 21
click at [358, 302] on span at bounding box center [356, 301] width 9 height 11
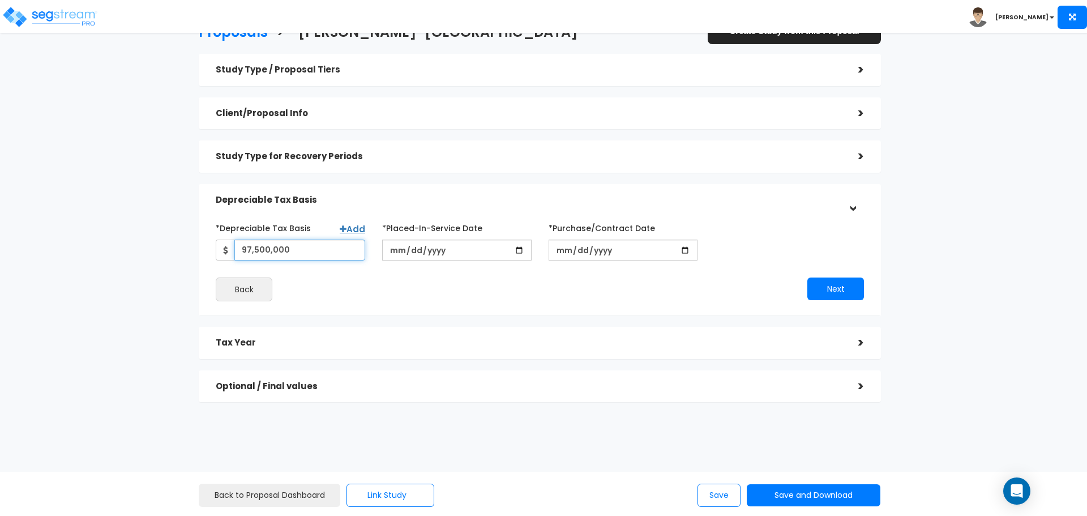
click at [308, 254] on input "97,500,000" at bounding box center [299, 250] width 131 height 21
click at [350, 251] on input "97,500,000" at bounding box center [299, 250] width 131 height 21
click at [349, 251] on input "97,500,000" at bounding box center [299, 250] width 131 height 21
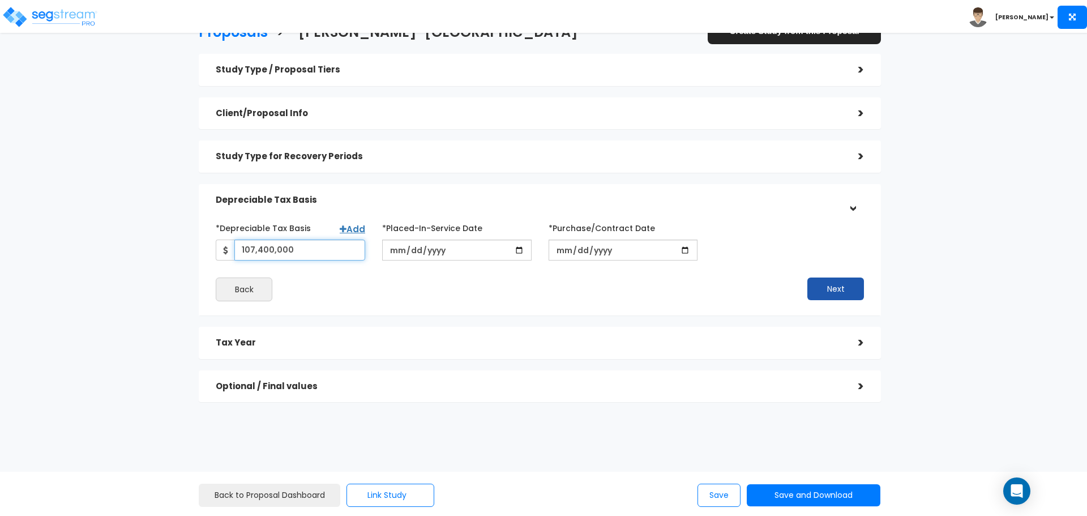
type input "107,400,000"
click at [819, 287] on button "Next" at bounding box center [836, 289] width 57 height 23
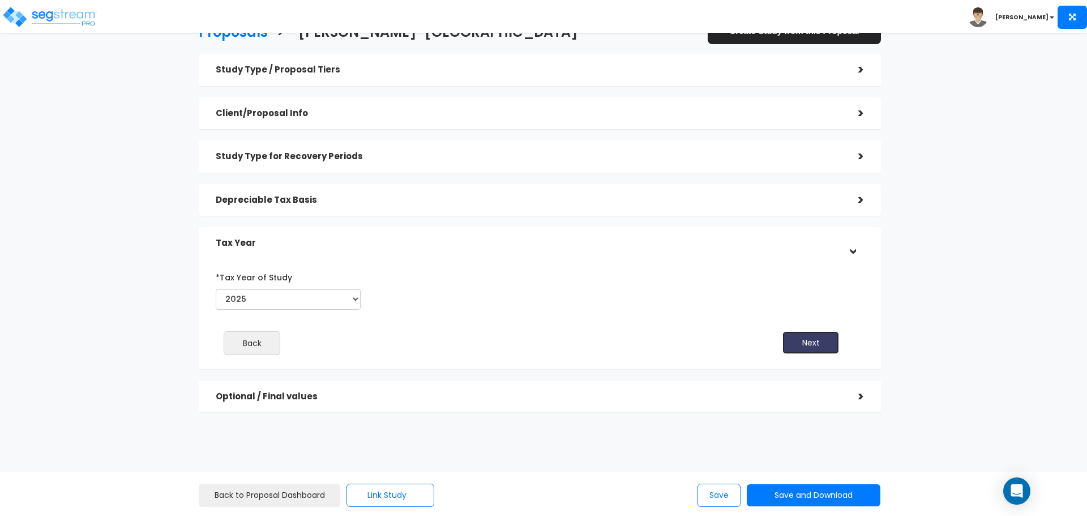
click at [816, 339] on button "Next" at bounding box center [811, 342] width 57 height 23
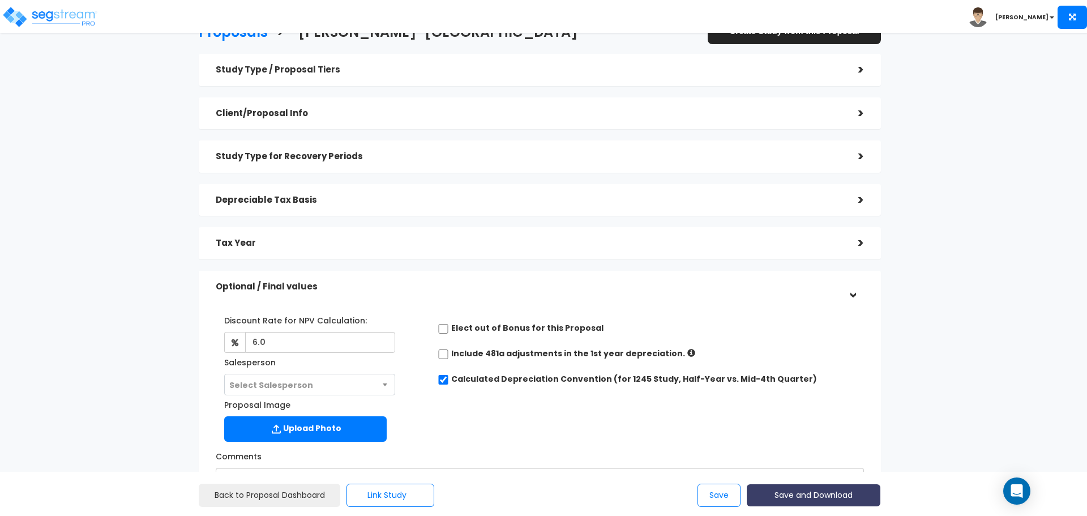
click at [813, 494] on button "Save and Download" at bounding box center [814, 495] width 134 height 22
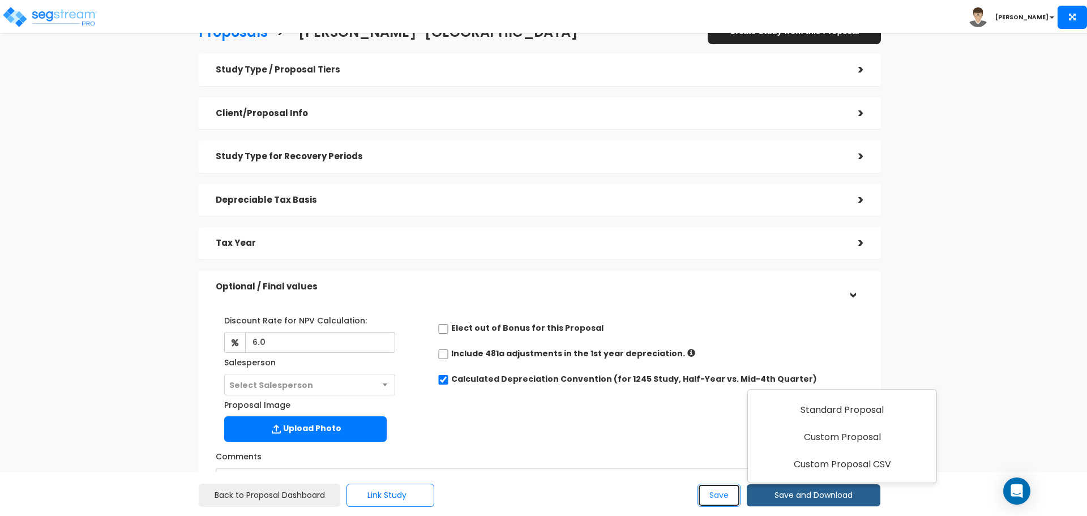
click at [719, 505] on button "Save" at bounding box center [719, 495] width 43 height 23
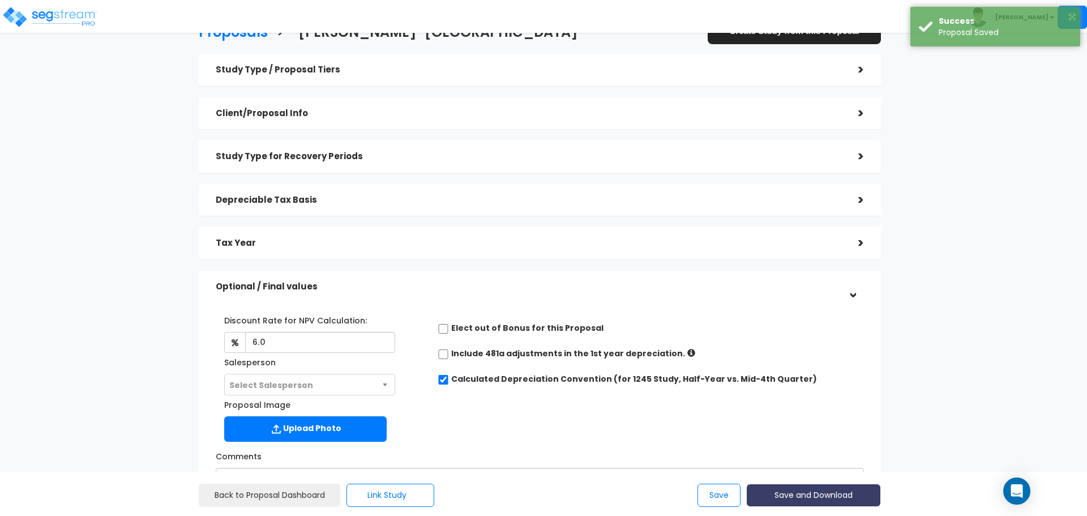
click at [799, 496] on button "Save and Download" at bounding box center [814, 495] width 134 height 22
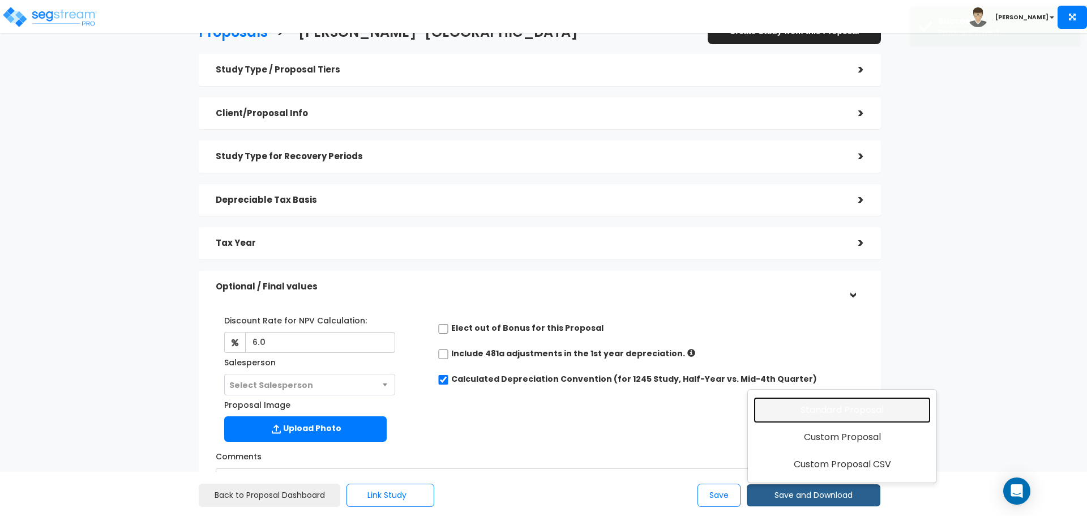
click at [831, 403] on link "Standard Proposal" at bounding box center [842, 410] width 177 height 26
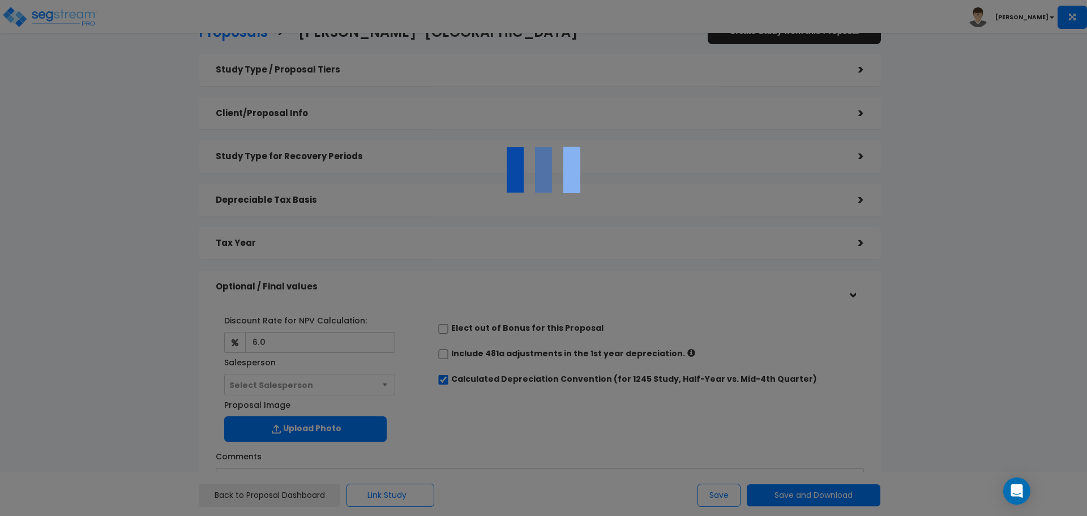
scroll to position [0, 0]
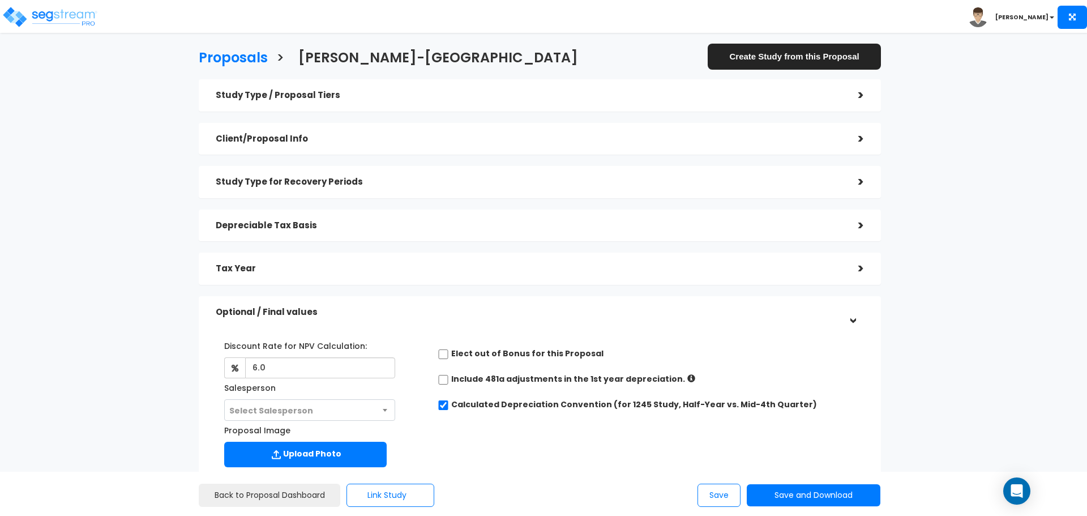
click at [331, 100] on h5 "Study Type / Proposal Tiers" at bounding box center [529, 96] width 626 height 10
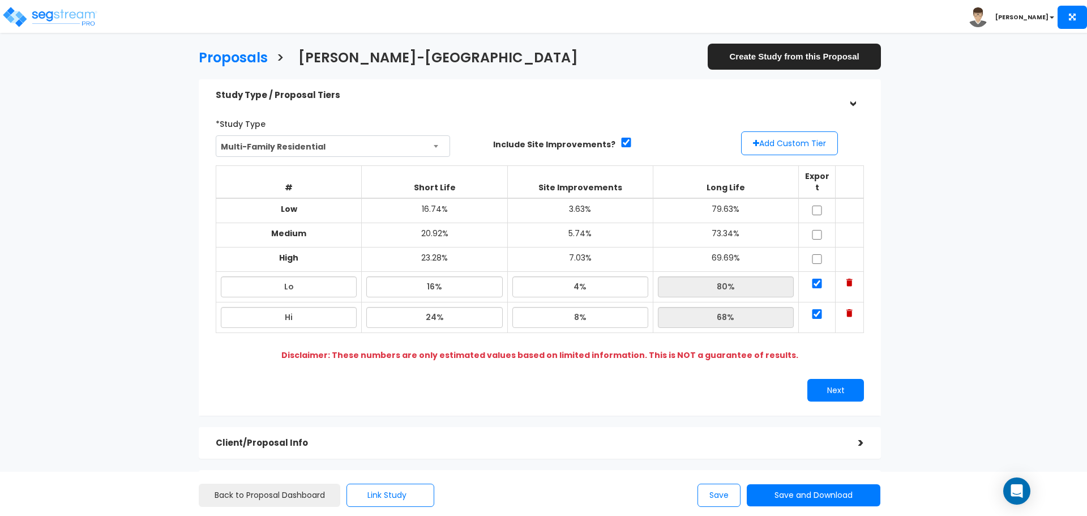
click at [978, 328] on div "Proposals > Aker-Glenville Street Create Study from this Proposal Study Type / …" at bounding box center [540, 344] width 892 height 803
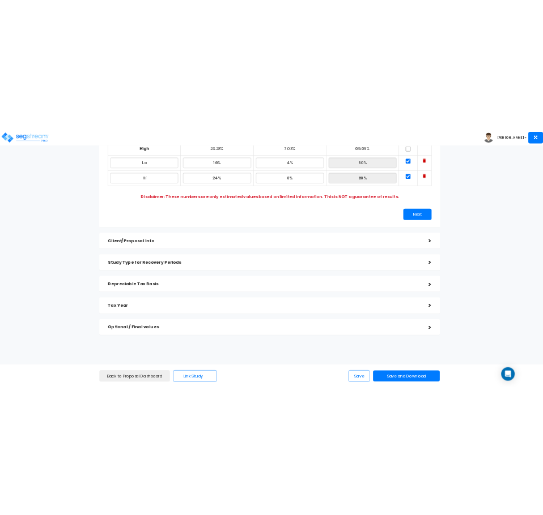
scroll to position [214, 0]
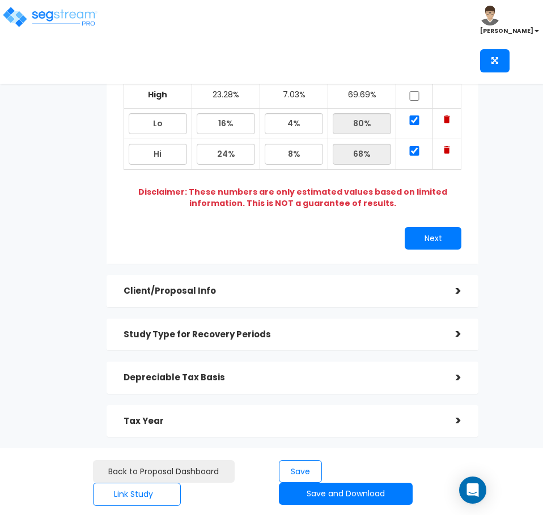
click at [285, 374] on h5 "Depreciable Tax Basis" at bounding box center [280, 378] width 315 height 10
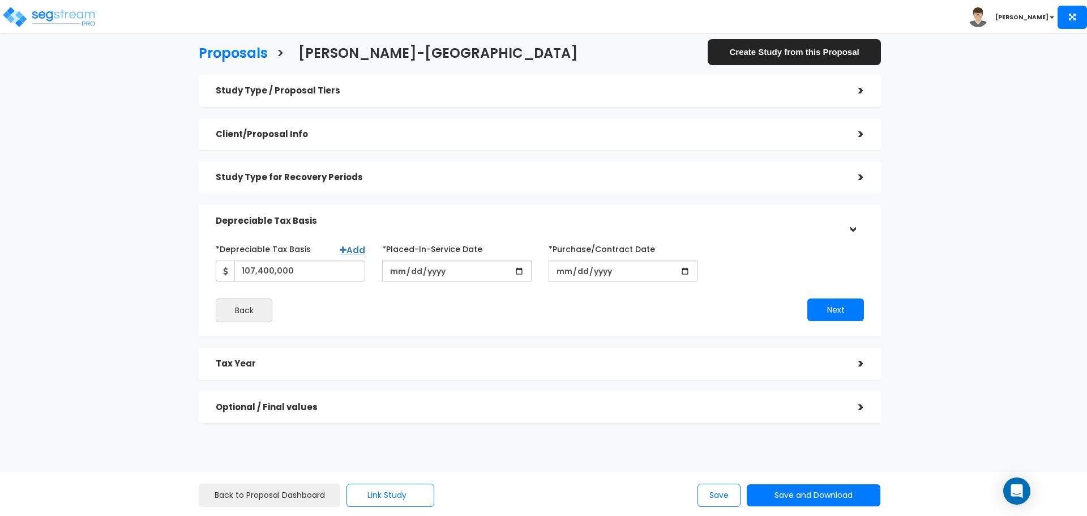
scroll to position [0, 0]
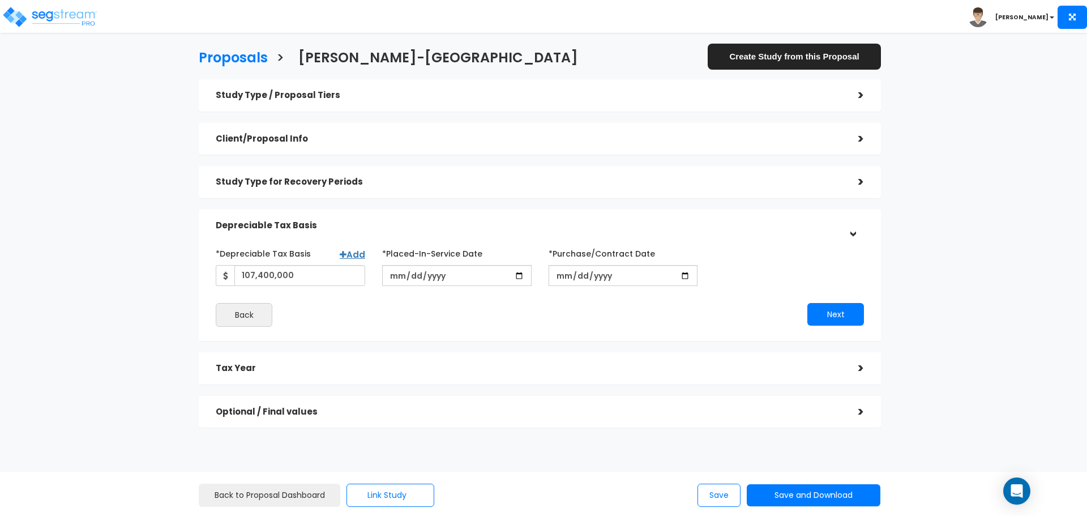
click at [682, 94] on h5 "Study Type / Proposal Tiers" at bounding box center [529, 96] width 626 height 10
